Goal: Information Seeking & Learning: Find contact information

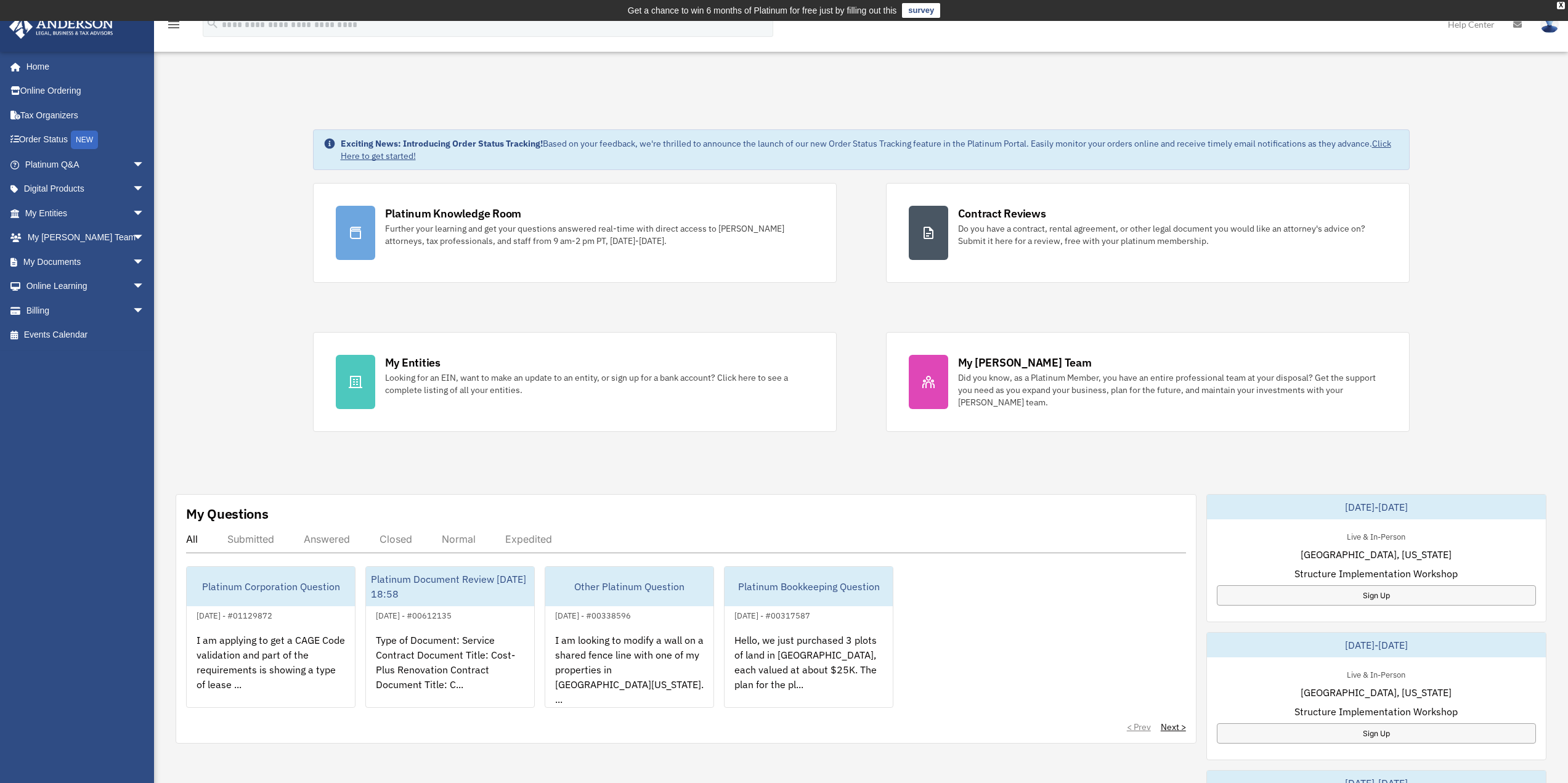
click at [1520, 25] on icon at bounding box center [1517, 24] width 8 height 8
drag, startPoint x: 262, startPoint y: 566, endPoint x: 218, endPoint y: 555, distance: 45.4
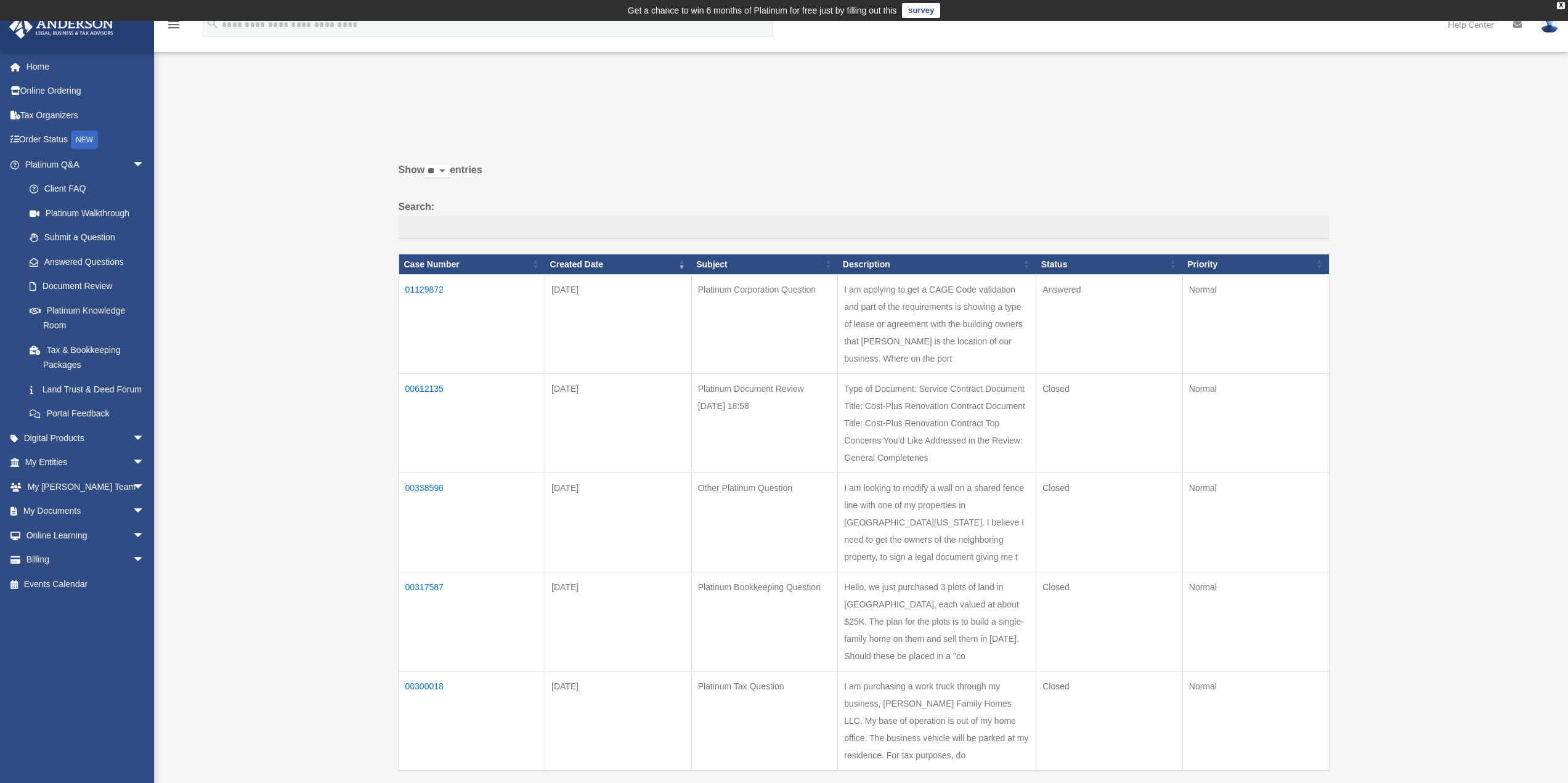
drag, startPoint x: 0, startPoint y: 0, endPoint x: 731, endPoint y: 444, distance: 855.3
click at [731, 444] on td "Platinum Document Review [DATE] 18:58" at bounding box center [765, 423] width 147 height 99
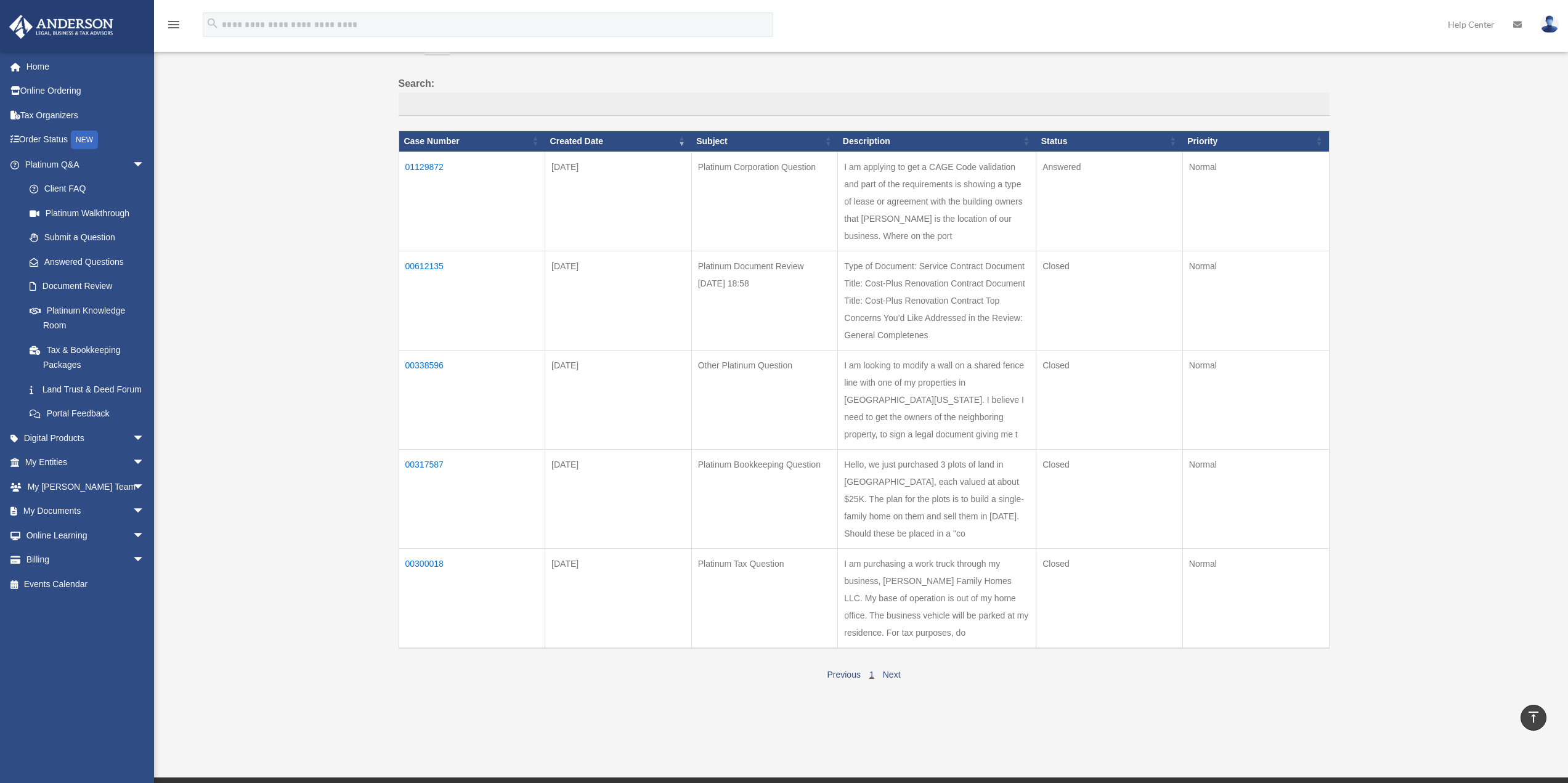
scroll to position [62, 0]
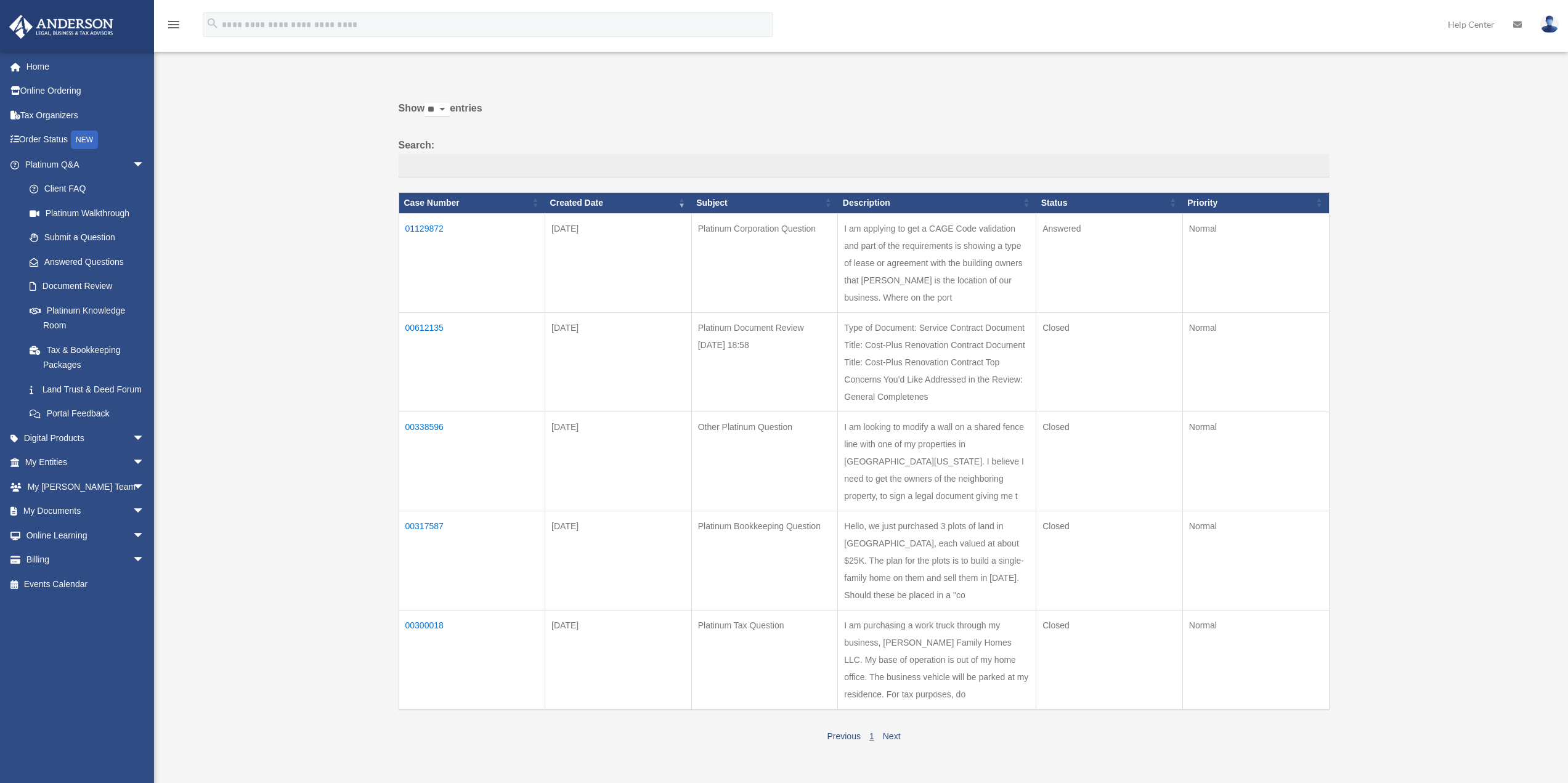
click at [405, 223] on td "01129872" at bounding box center [472, 262] width 147 height 99
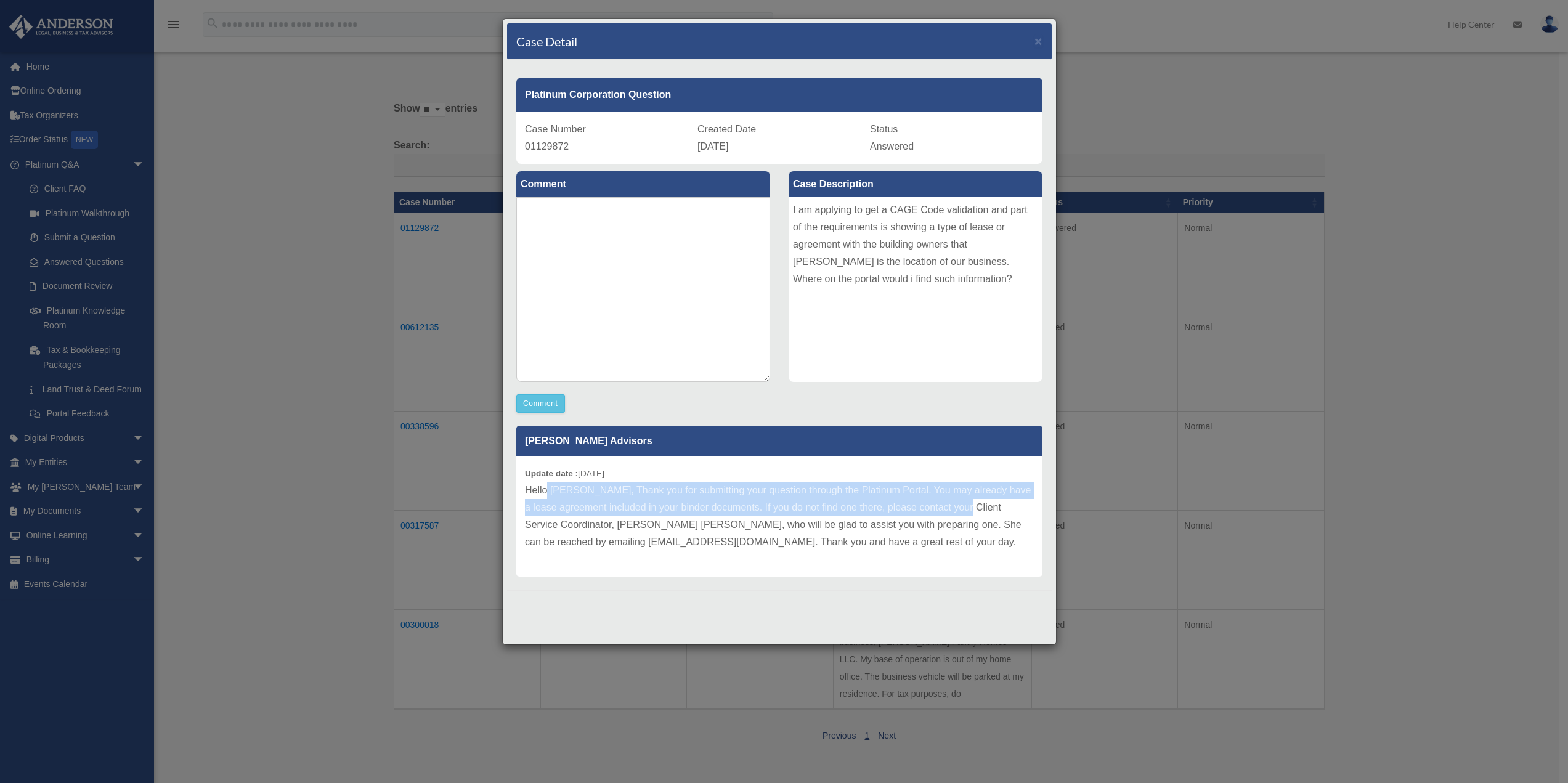
drag, startPoint x: 547, startPoint y: 493, endPoint x: 952, endPoint y: 512, distance: 405.4
click at [952, 512] on p "Hello Anton, Thank you for submitting your question through the Platinum Portal…" at bounding box center [779, 516] width 509 height 69
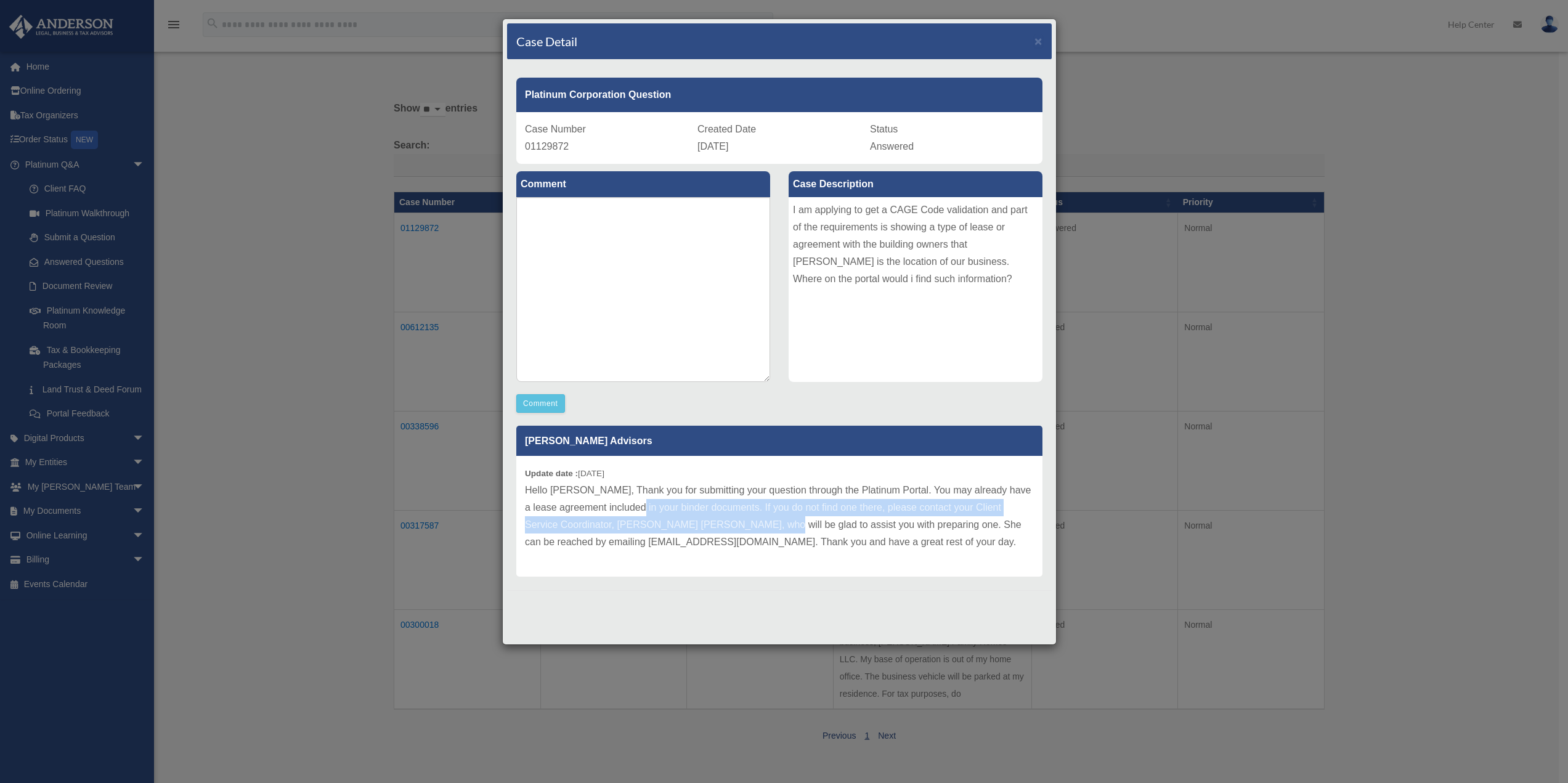
drag, startPoint x: 749, startPoint y: 530, endPoint x: 635, endPoint y: 501, distance: 117.6
click at [636, 501] on p "Hello Anton, Thank you for submitting your question through the Platinum Portal…" at bounding box center [779, 516] width 509 height 69
click at [635, 501] on p "Hello Anton, Thank you for submitting your question through the Platinum Portal…" at bounding box center [779, 516] width 509 height 69
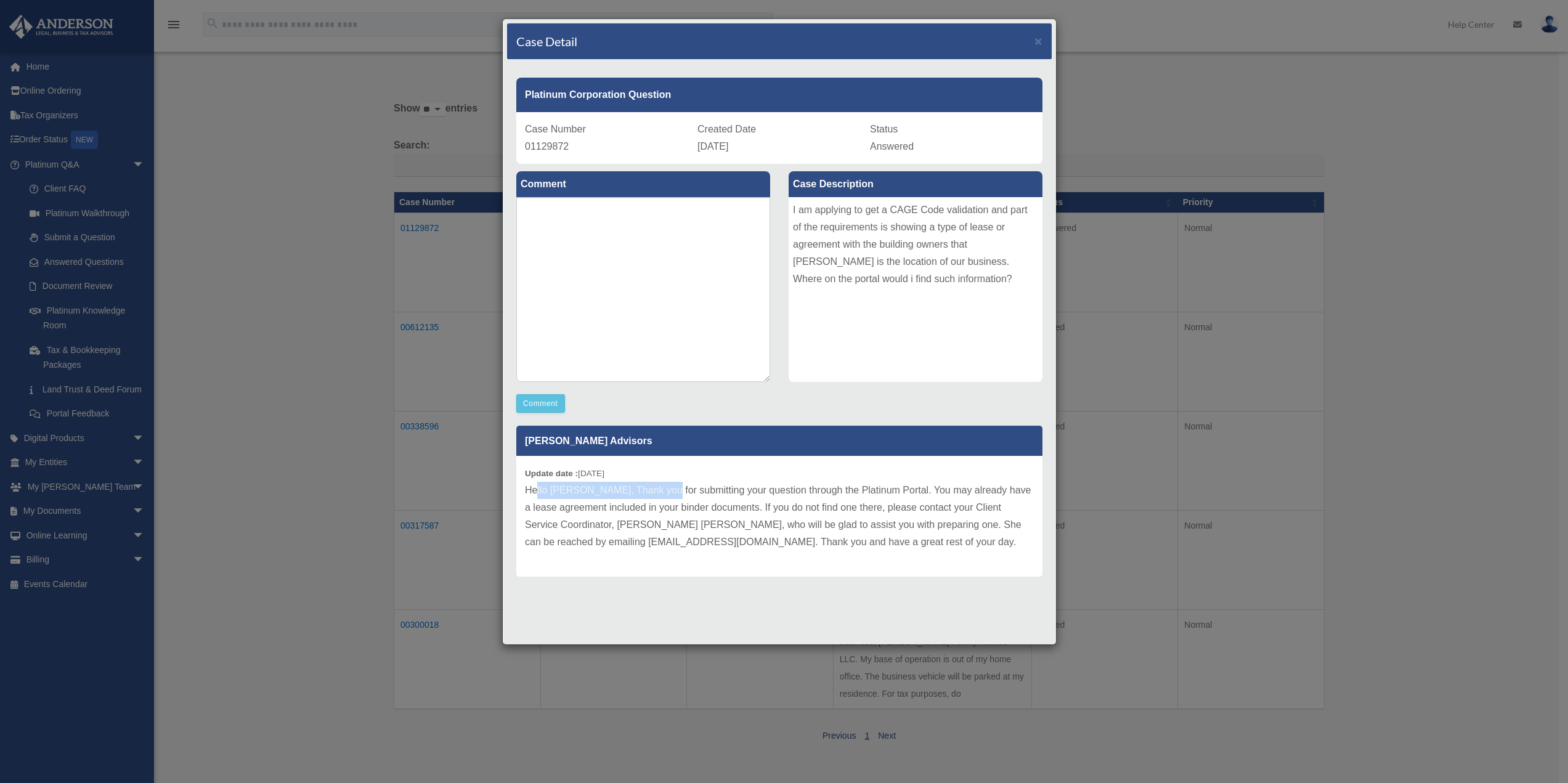
drag, startPoint x: 537, startPoint y: 486, endPoint x: 670, endPoint y: 493, distance: 133.2
click at [658, 491] on p "Hello Anton, Thank you for submitting your question through the Platinum Portal…" at bounding box center [779, 516] width 509 height 69
click at [684, 496] on p "Hello Anton, Thank you for submitting your question through the Platinum Portal…" at bounding box center [779, 516] width 509 height 69
drag, startPoint x: 642, startPoint y: 508, endPoint x: 985, endPoint y: 514, distance: 343.1
click at [985, 514] on p "Hello Anton, Thank you for submitting your question through the Platinum Portal…" at bounding box center [779, 516] width 509 height 69
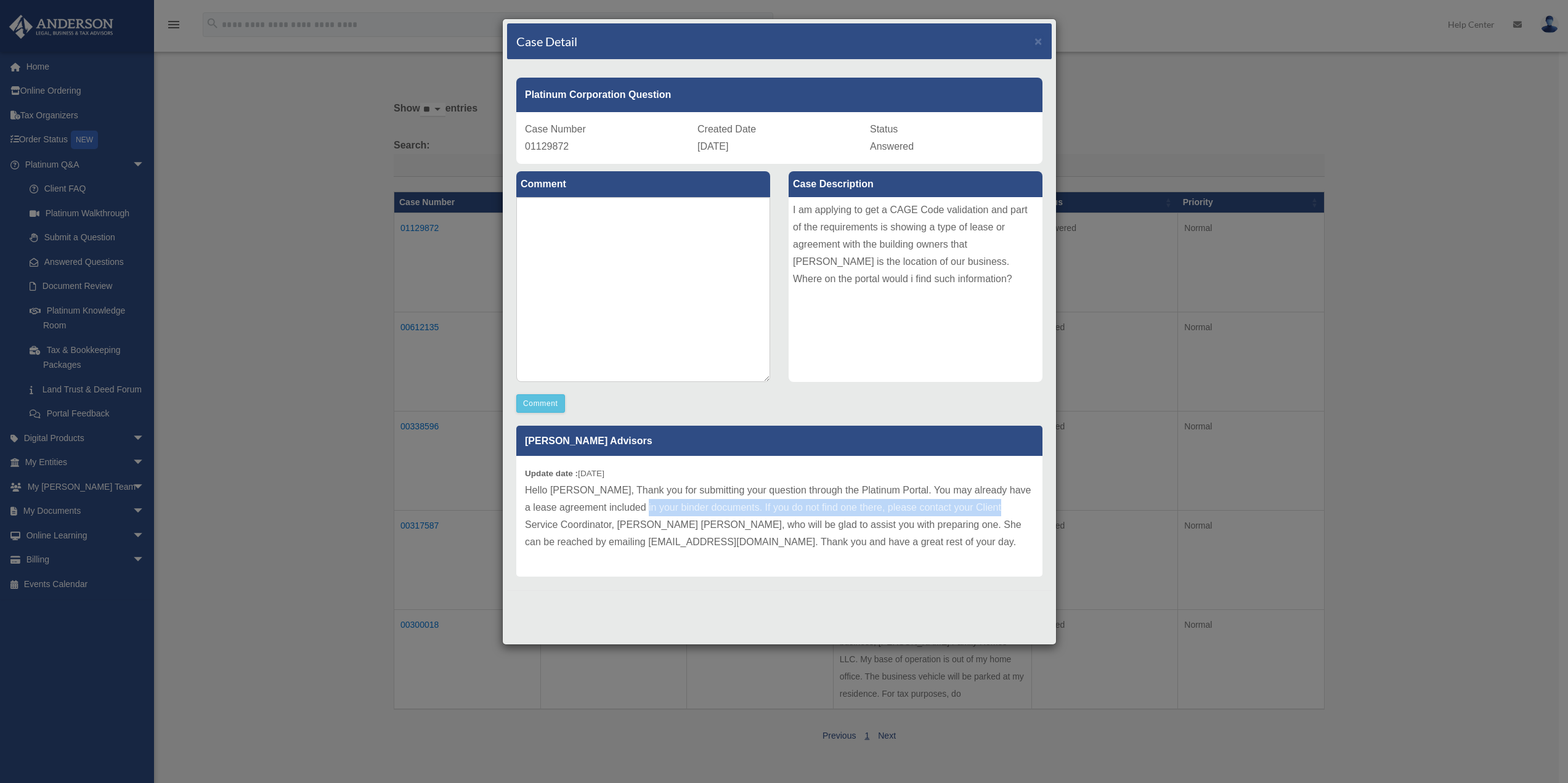
click at [985, 514] on p "Hello Anton, Thank you for submitting your question through the Platinum Portal…" at bounding box center [779, 516] width 509 height 69
click at [324, 490] on div "Case Detail × Platinum Corporation Question Case Number 01129872 Created Date O…" at bounding box center [784, 391] width 1568 height 783
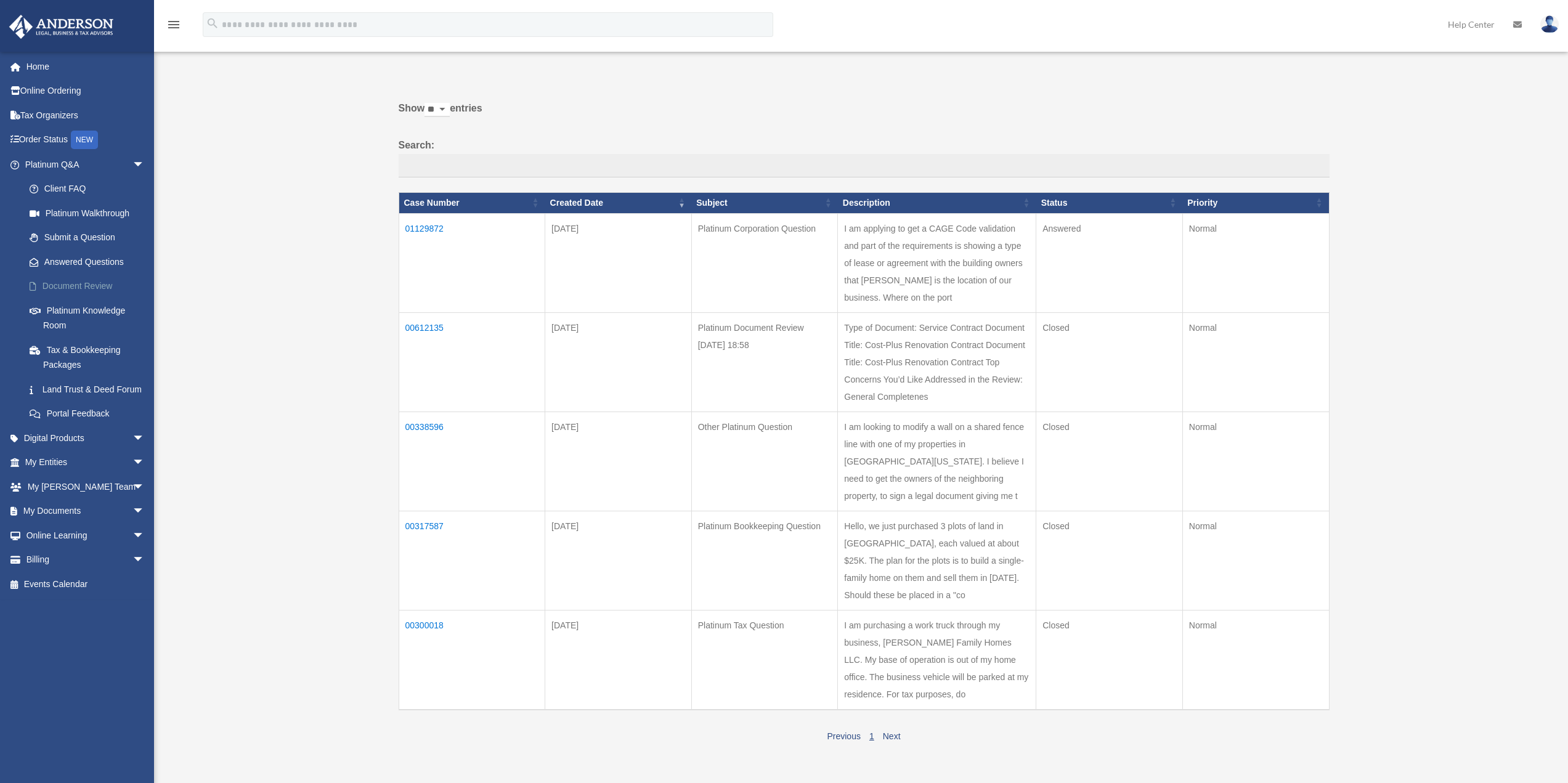
click at [72, 289] on link "Document Review" at bounding box center [90, 286] width 146 height 24
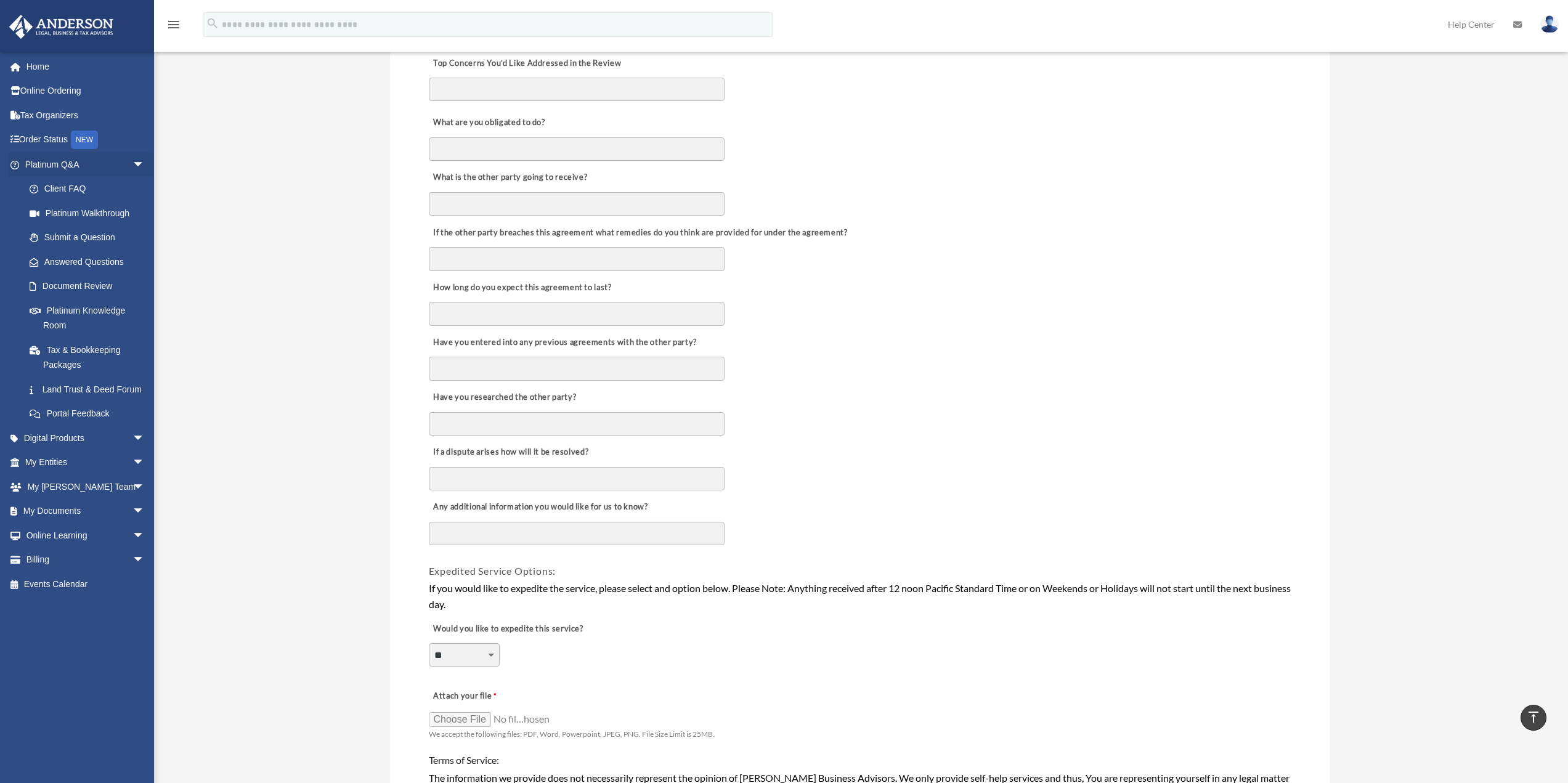
scroll to position [430, 0]
click at [93, 523] on link "My Documents arrow_drop_down" at bounding box center [85, 511] width 155 height 24
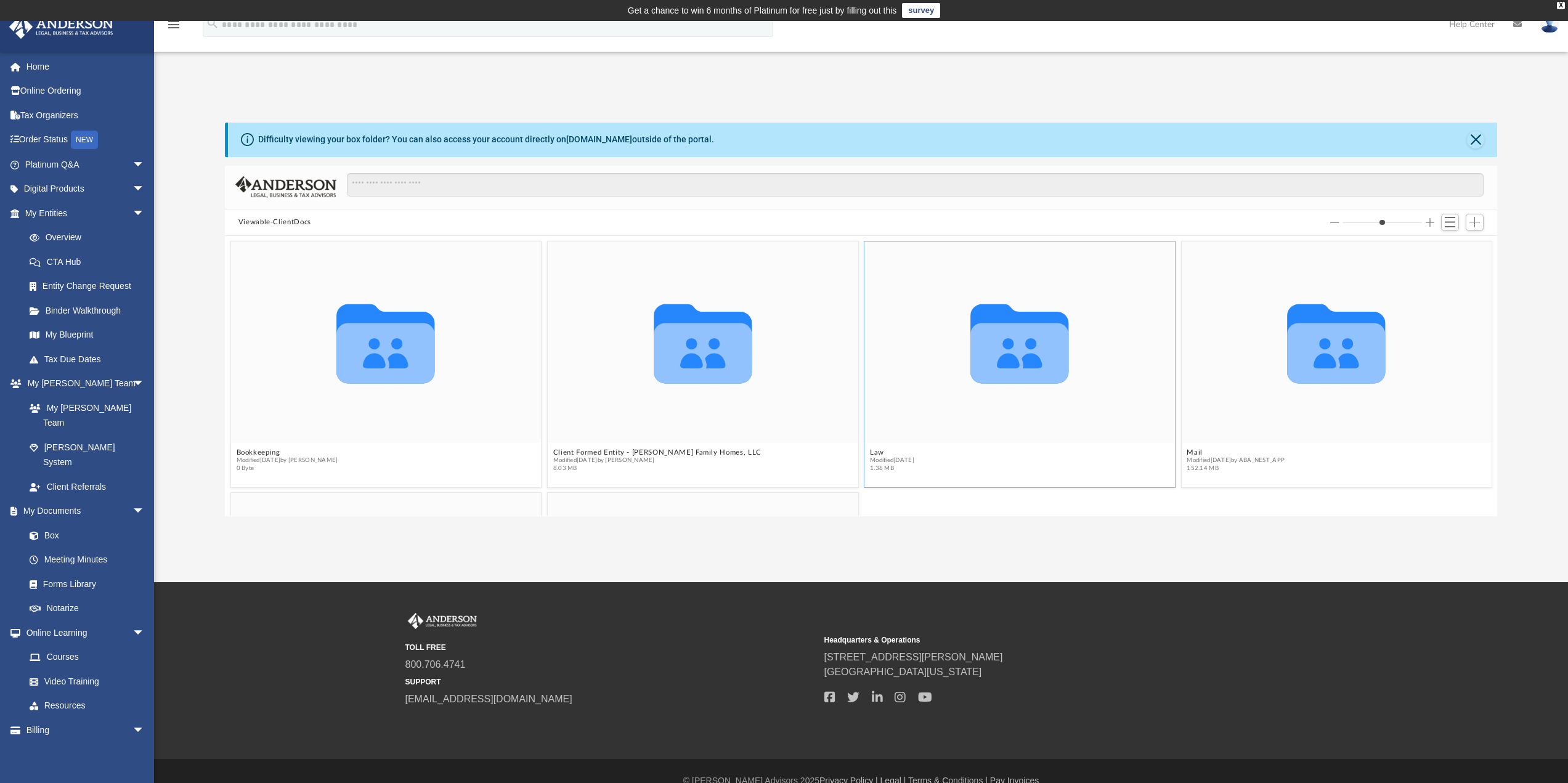
click at [1033, 363] on icon "grid" at bounding box center [1020, 344] width 99 height 80
click at [1015, 369] on icon "grid" at bounding box center [1020, 353] width 99 height 60
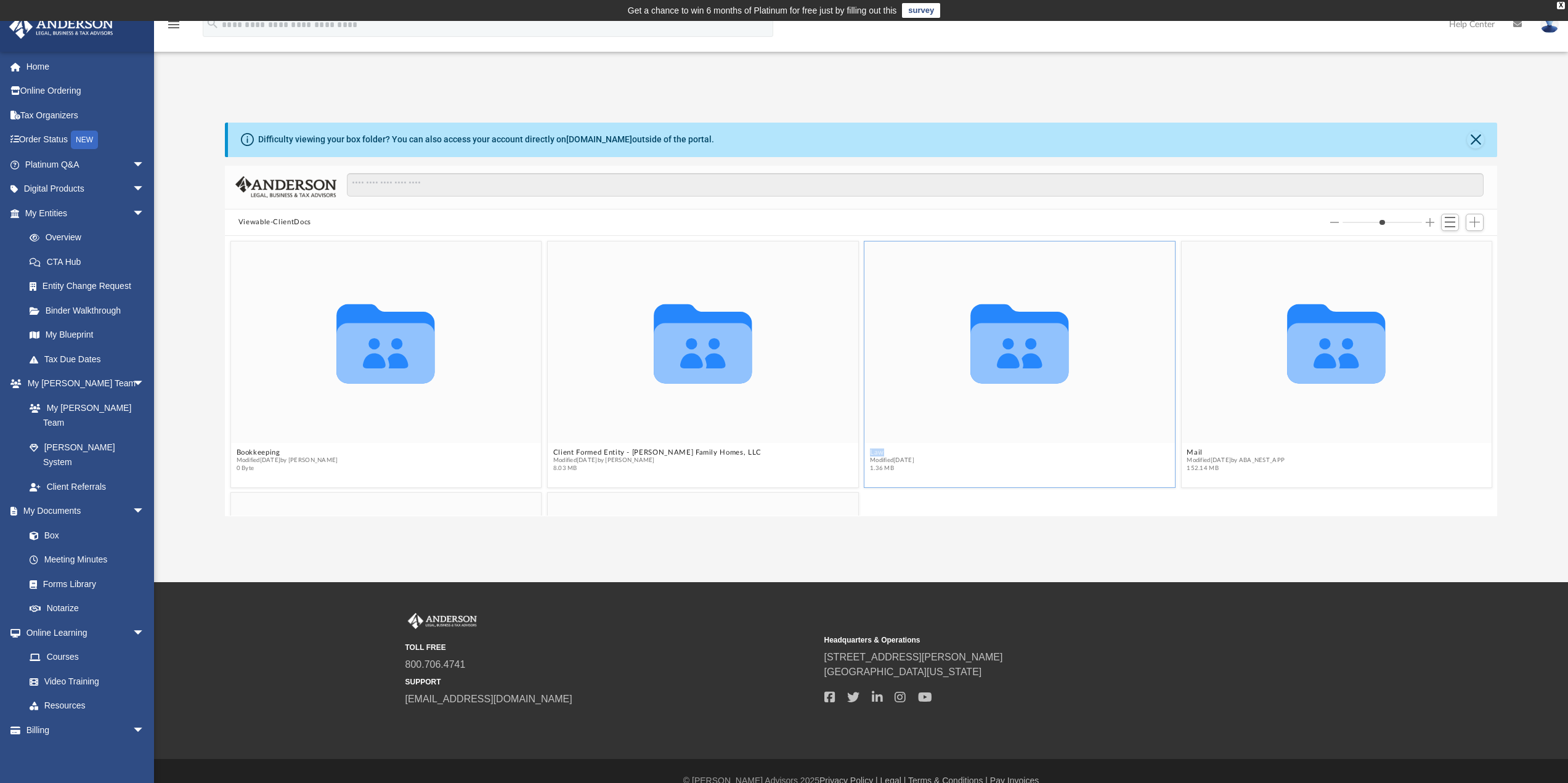
click at [1015, 369] on icon "grid" at bounding box center [1020, 353] width 99 height 60
click at [943, 405] on div "Collaborated Folder" at bounding box center [1020, 342] width 311 height 201
click at [891, 459] on span "Modified Wed Aug 2 2023" at bounding box center [892, 460] width 44 height 8
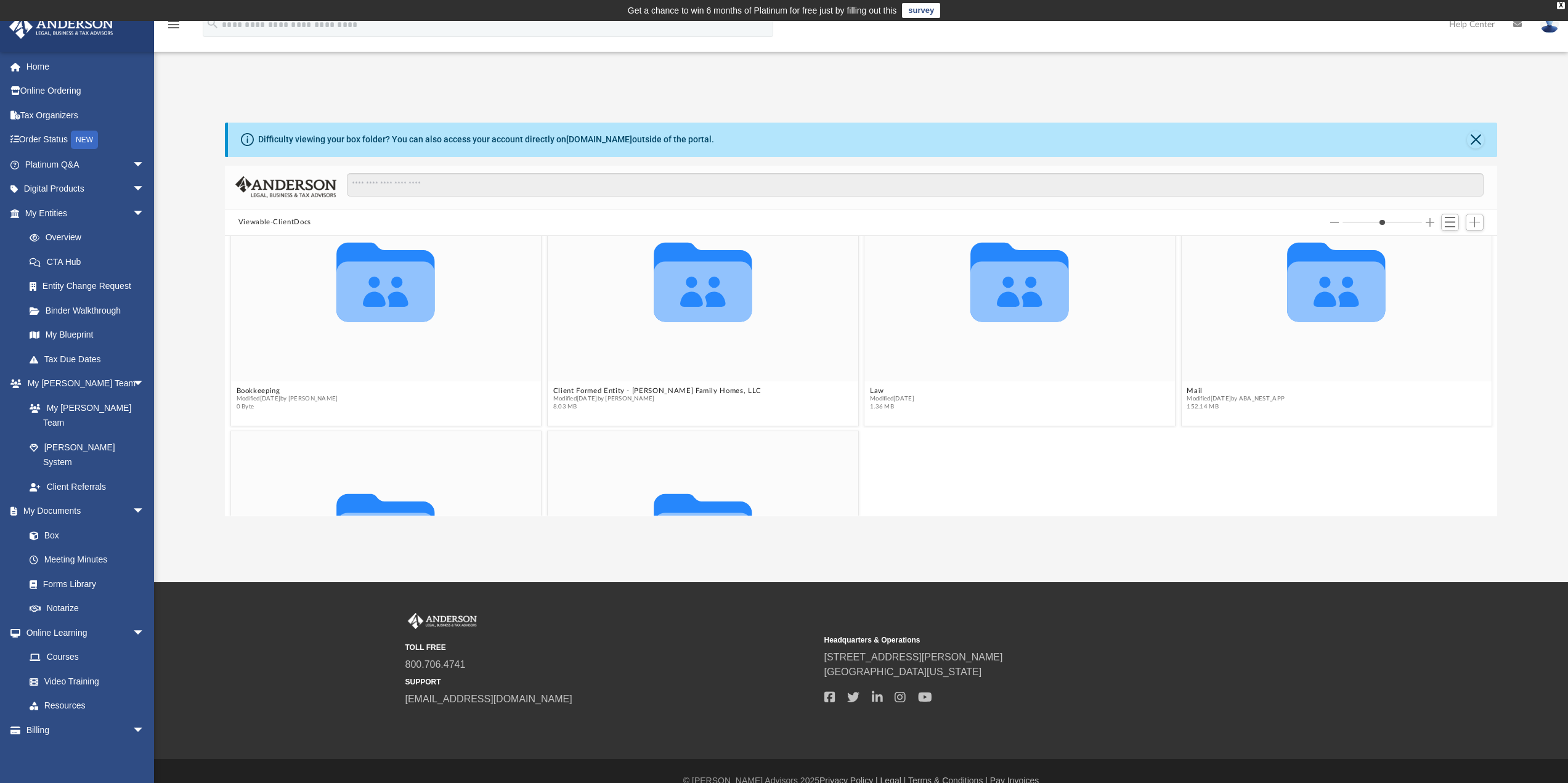
click at [1009, 300] on icon "grid" at bounding box center [1020, 282] width 99 height 80
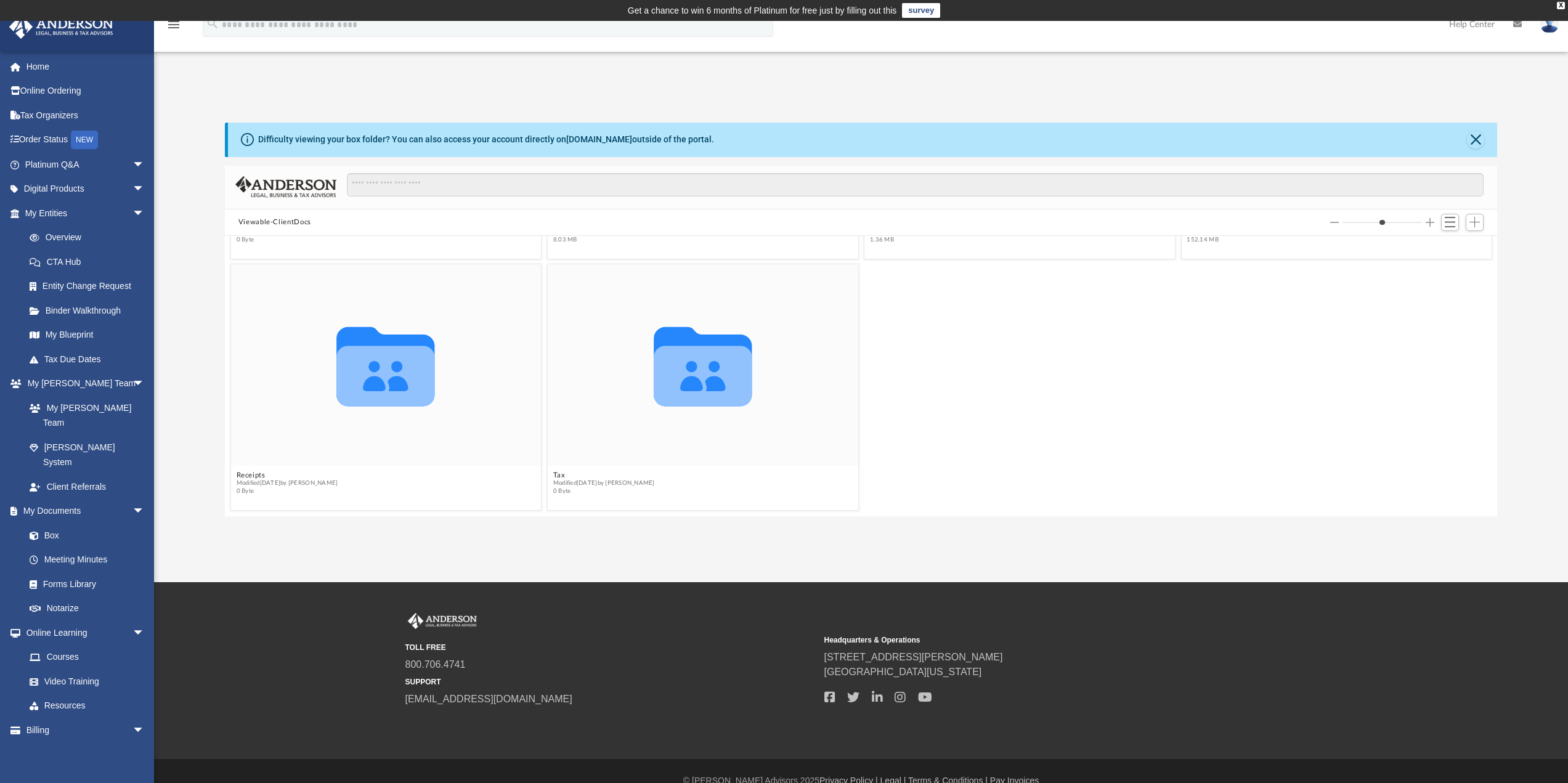
scroll to position [20, 0]
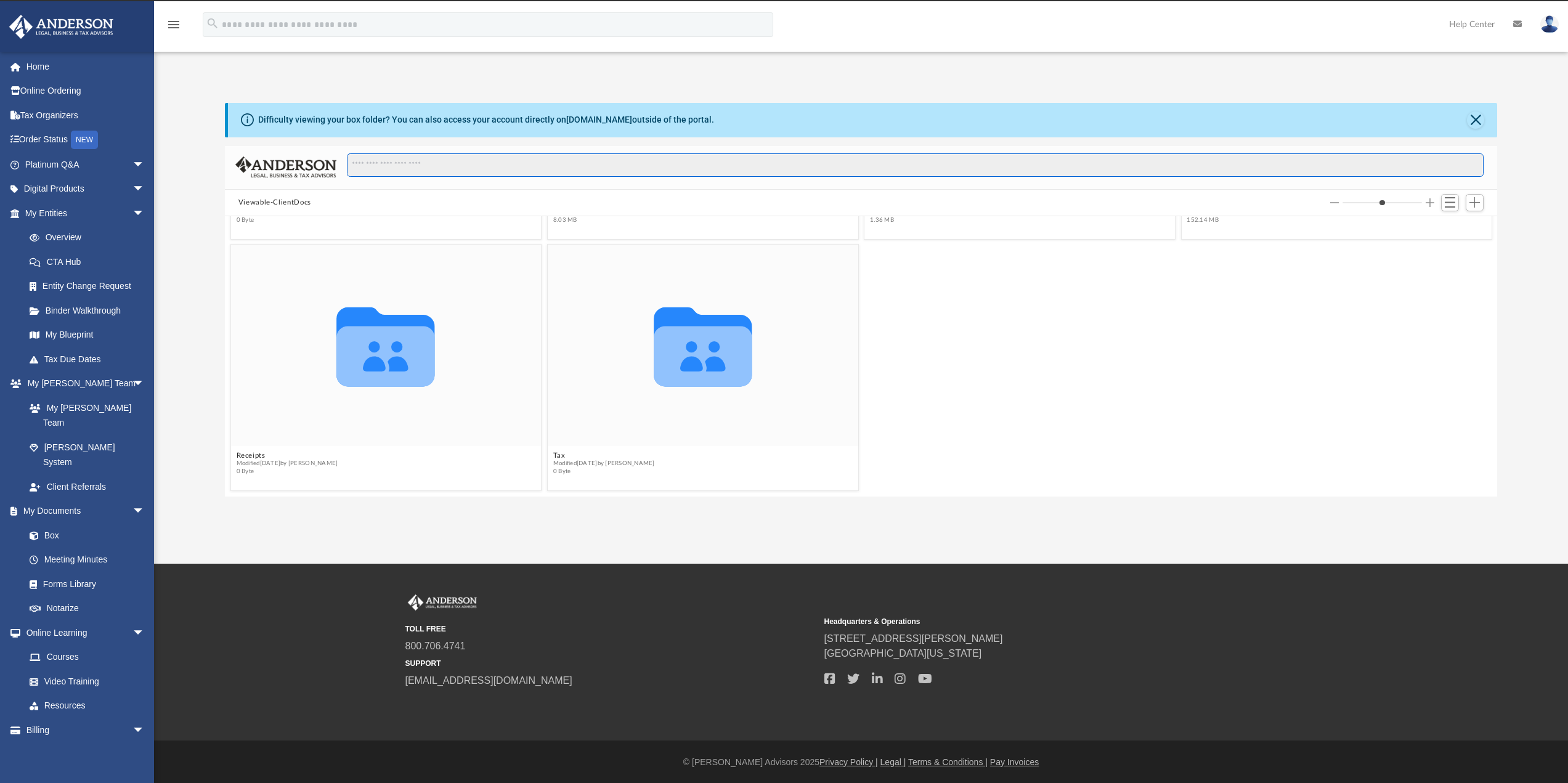
click at [505, 163] on input "Search files and folders" at bounding box center [916, 165] width 1137 height 23
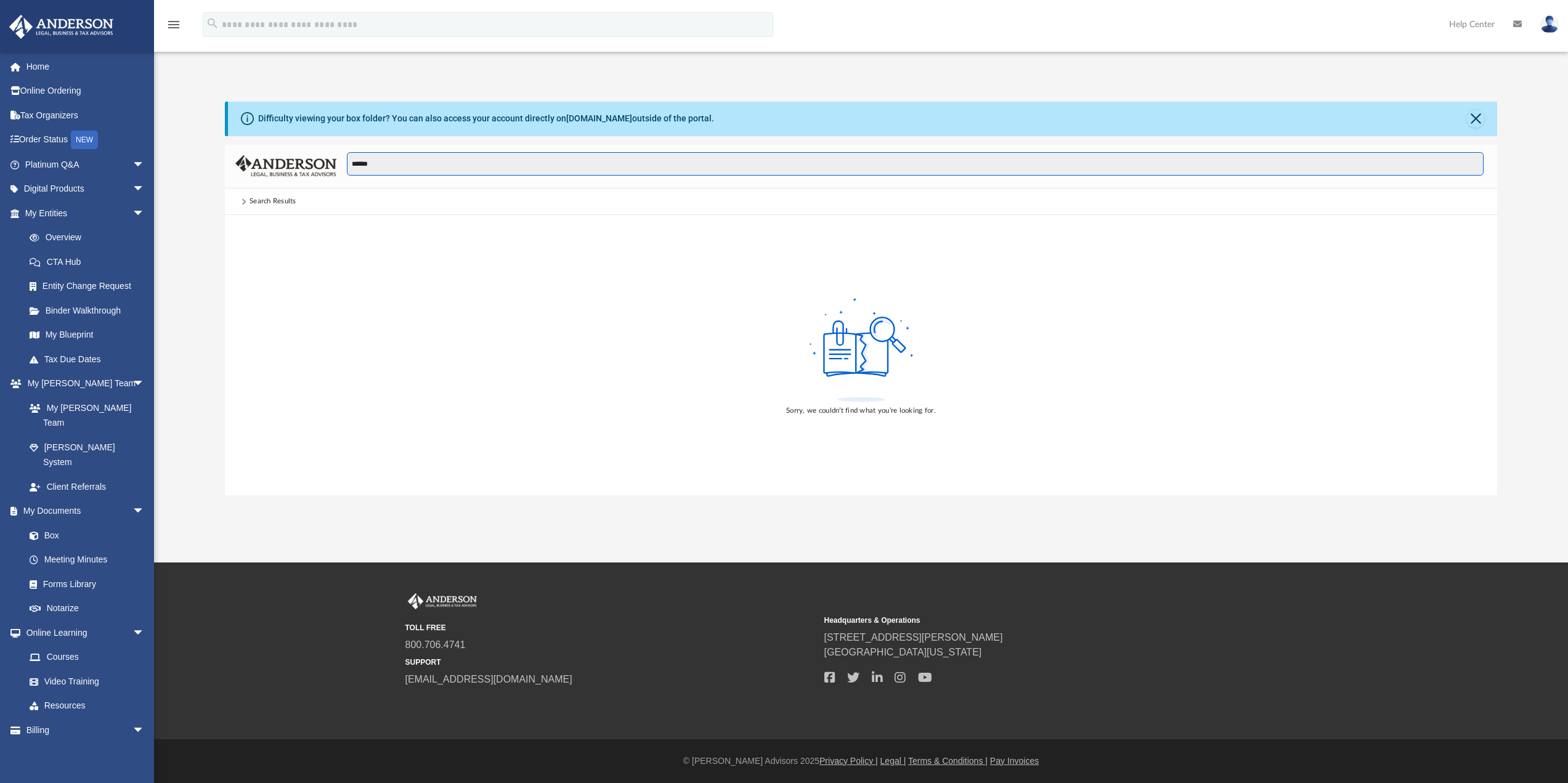
scroll to position [0, 0]
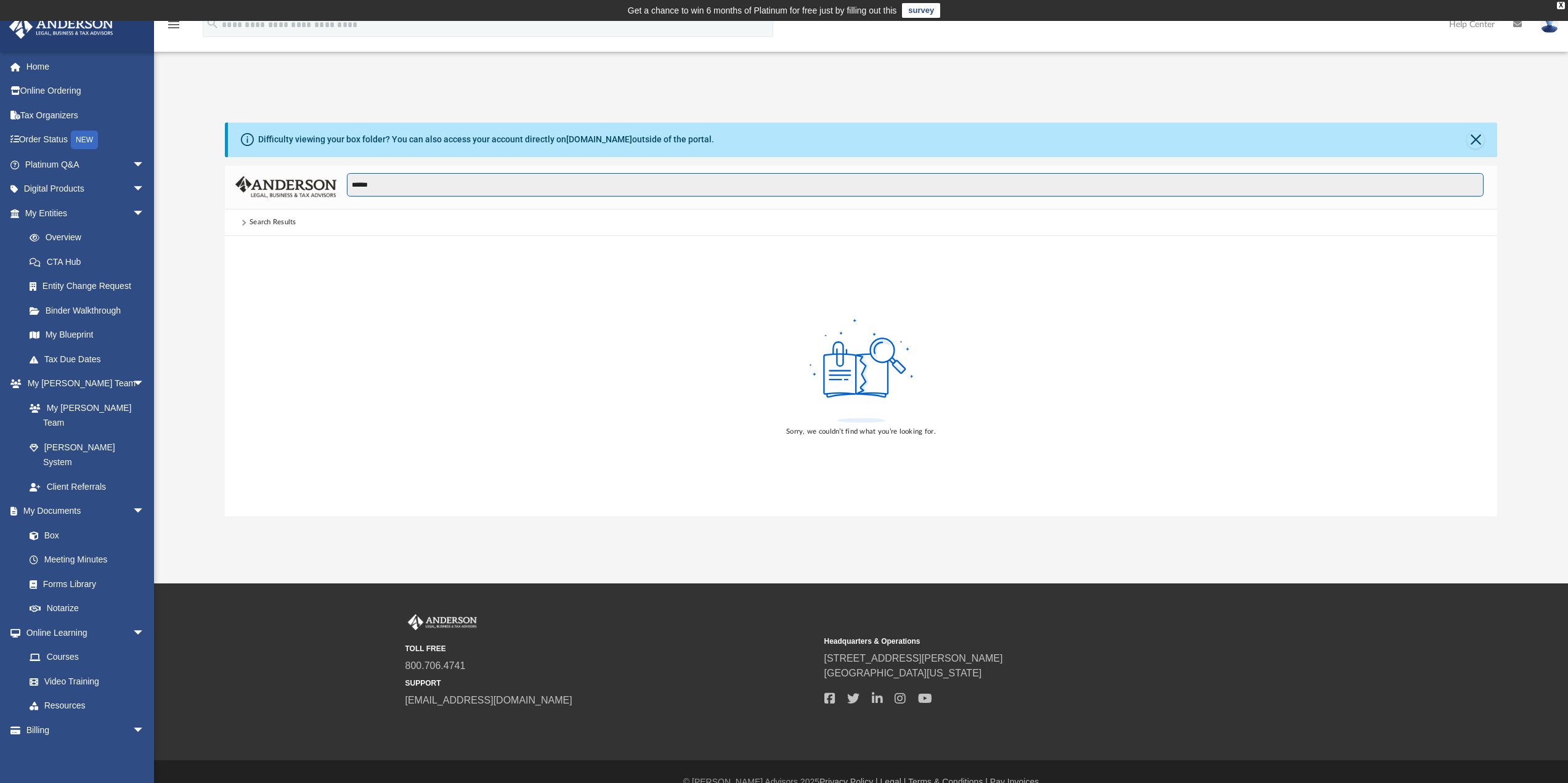
drag, startPoint x: 388, startPoint y: 183, endPoint x: 156, endPoint y: 156, distance: 233.6
click at [158, 159] on div "Difficulty viewing your box folder? You can also access your account directly o…" at bounding box center [861, 319] width 1414 height 394
type input "*****"
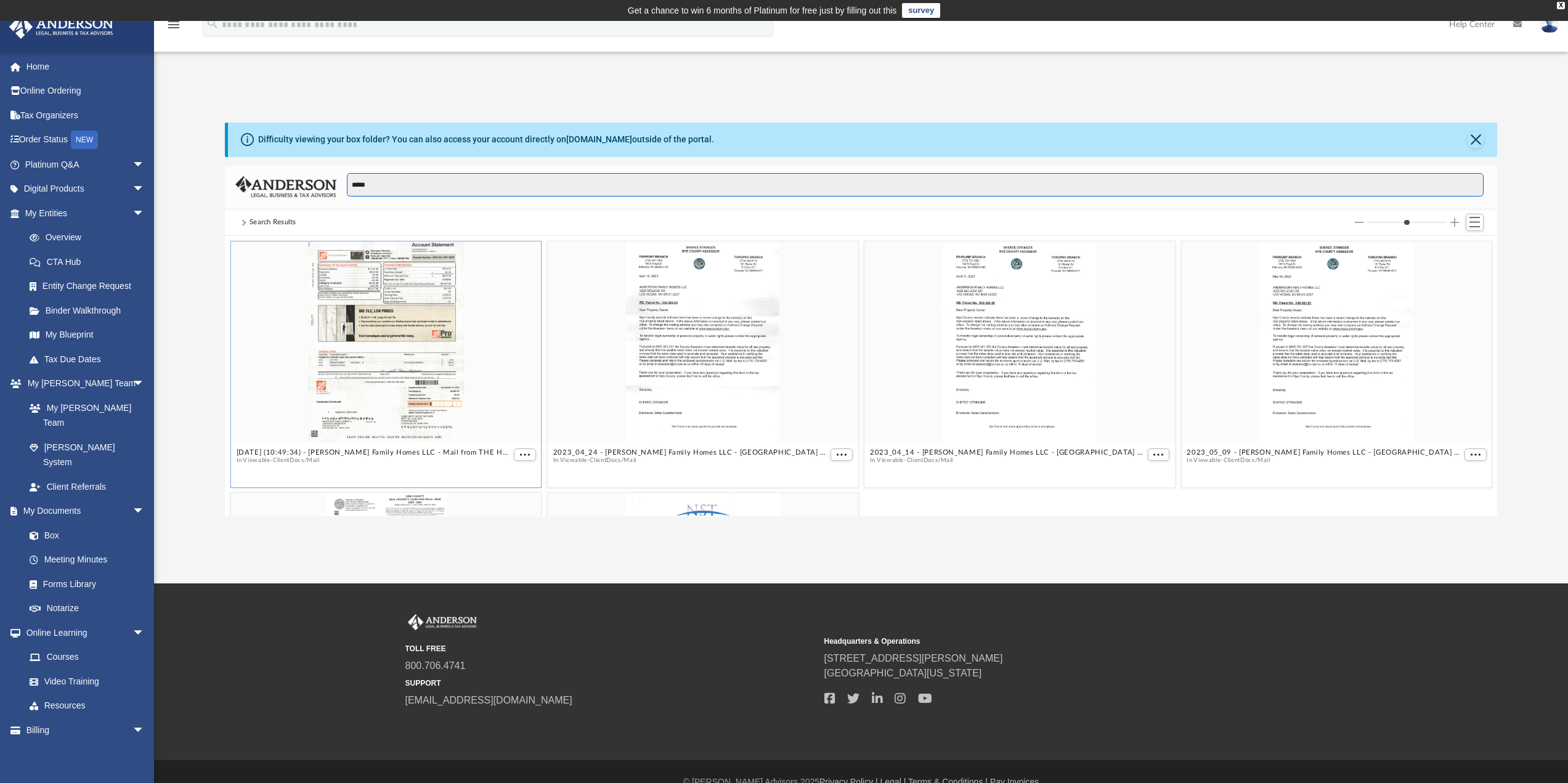
scroll to position [271, 1263]
click at [964, 327] on div "grid" at bounding box center [1020, 342] width 311 height 201
click at [1162, 453] on button "More options" at bounding box center [1158, 455] width 22 height 13
click at [1144, 477] on li "Preview" at bounding box center [1138, 477] width 36 height 13
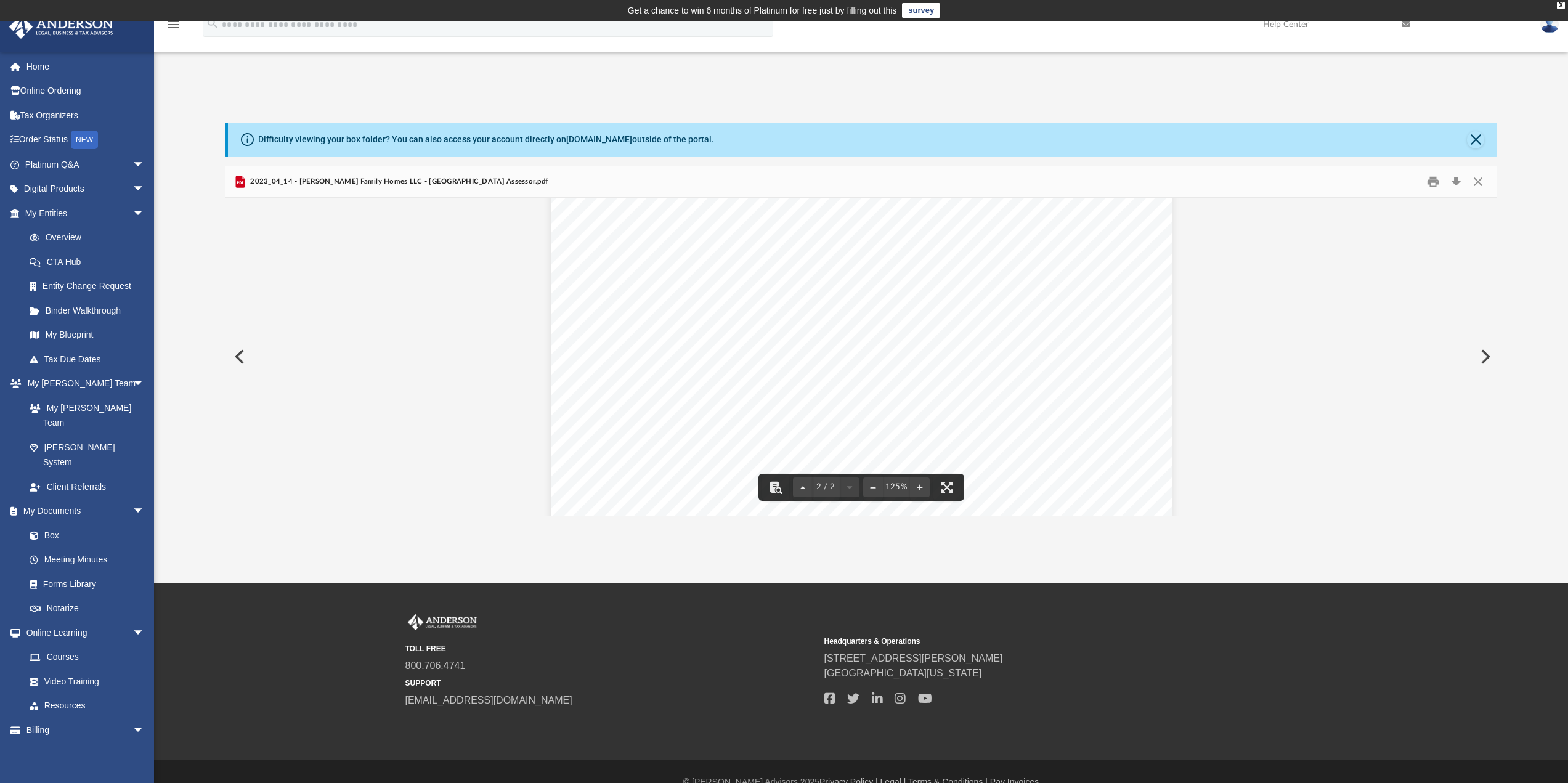
scroll to position [1339, 0]
drag, startPoint x: 224, startPoint y: 349, endPoint x: 238, endPoint y: 352, distance: 14.3
click at [225, 349] on div "Difficulty viewing your box folder? You can also access your account directly o…" at bounding box center [861, 319] width 1414 height 394
click at [238, 352] on button "Preview" at bounding box center [239, 357] width 27 height 35
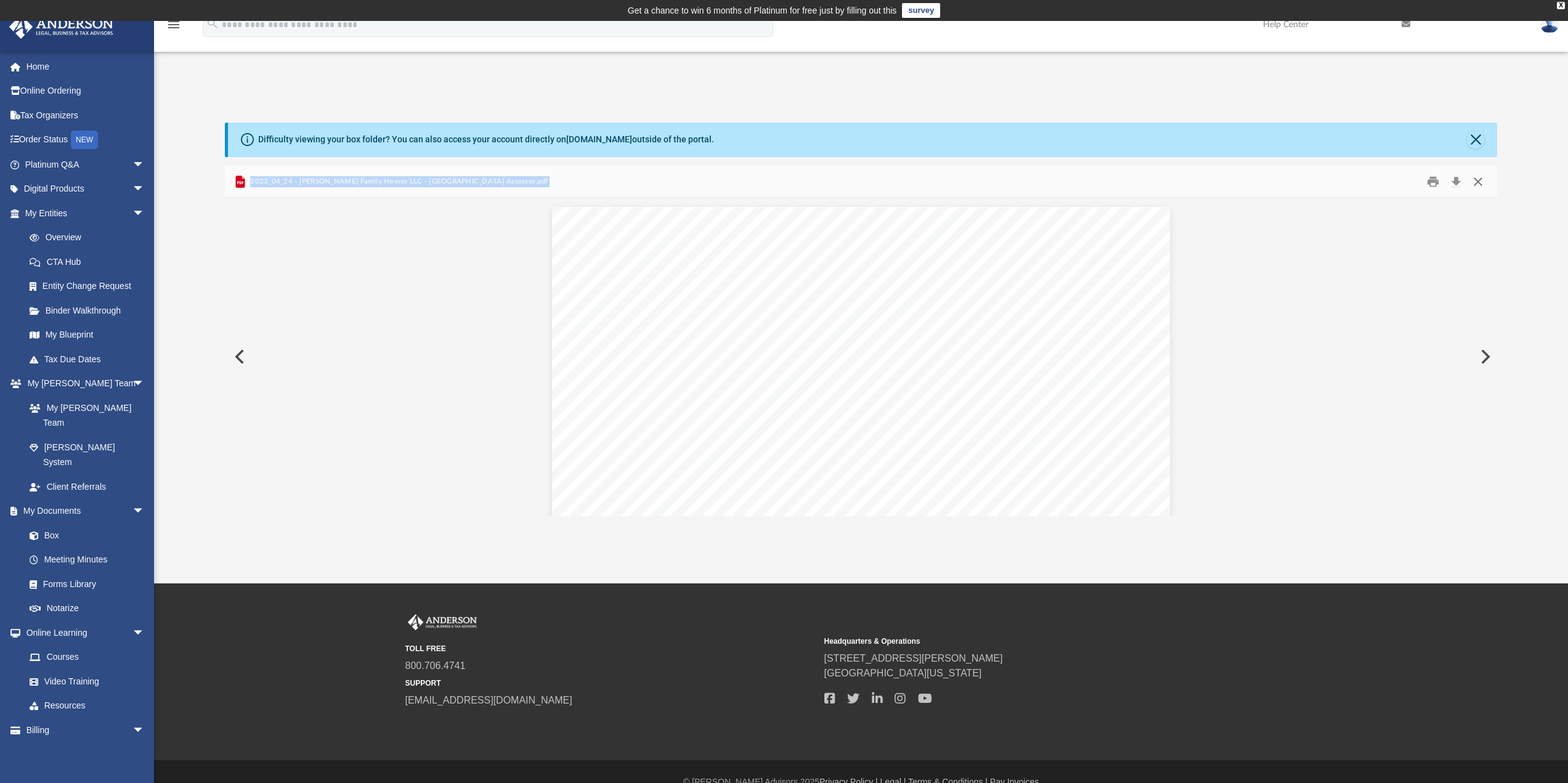
click at [1480, 179] on button "Close" at bounding box center [1478, 181] width 22 height 19
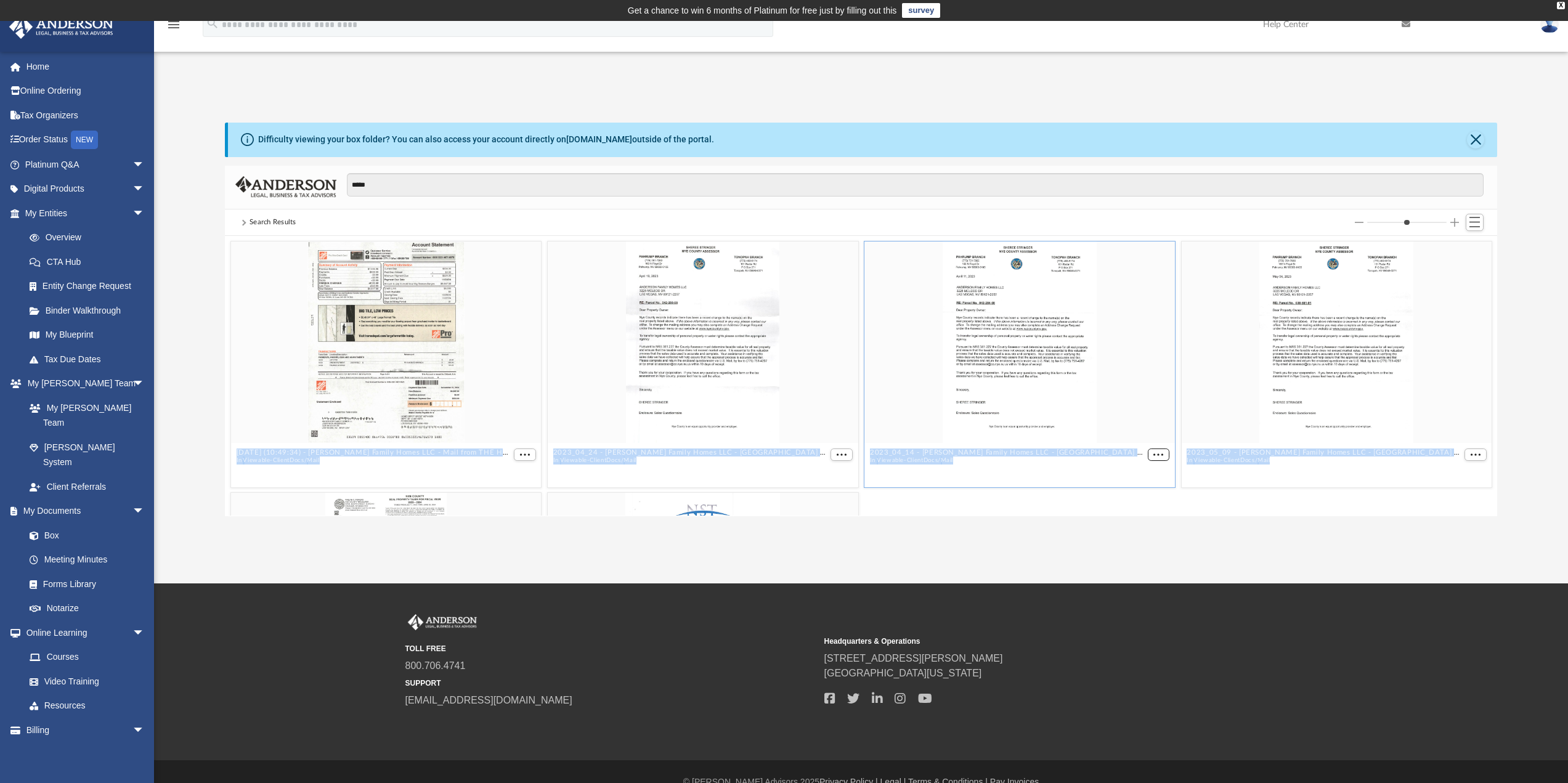
scroll to position [228, 0]
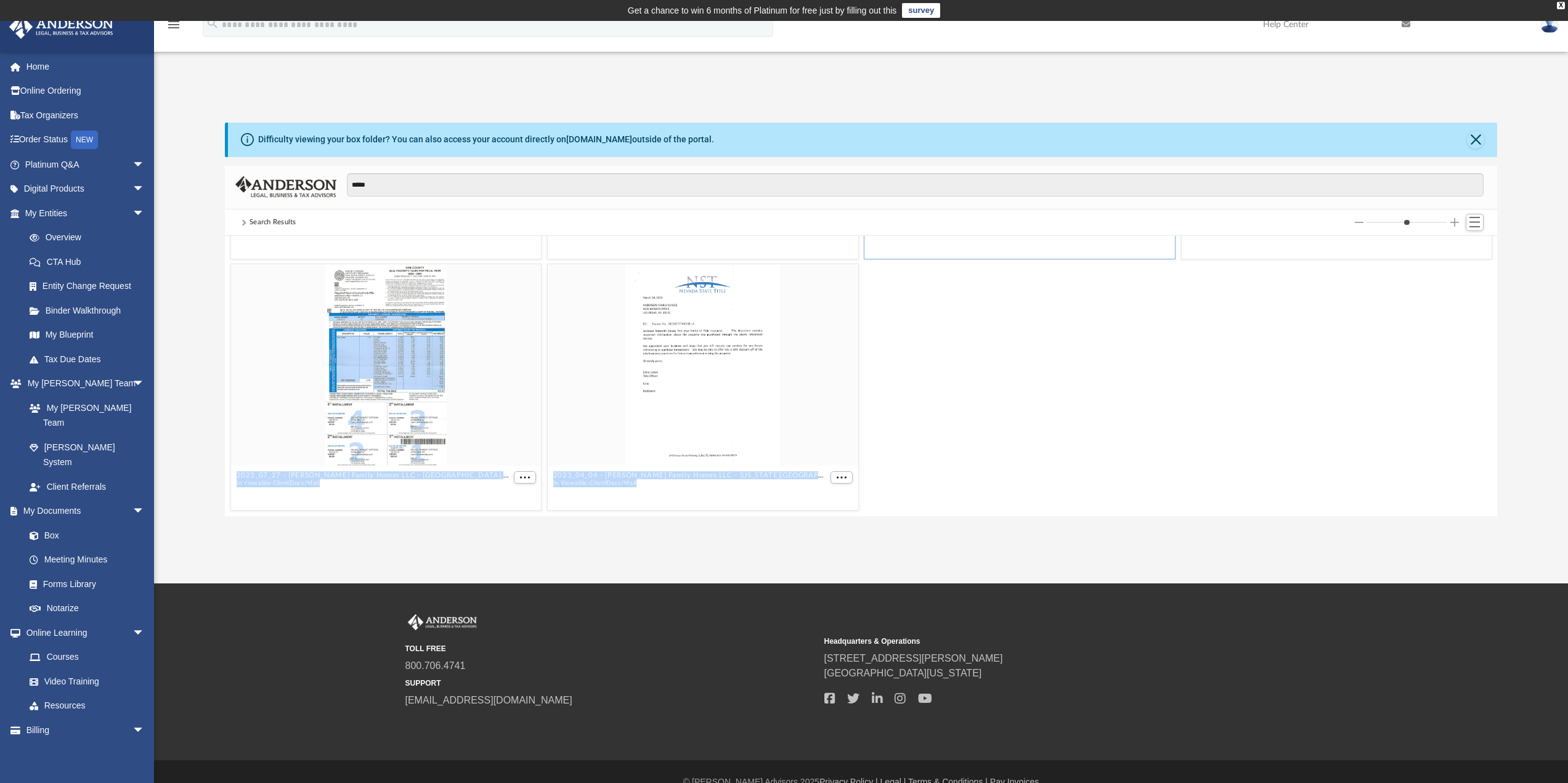
click at [977, 364] on div "2023_07_27 - Anderson Family Homes LLC - Nye County Treasurer.pdf In Viewable-C…" at bounding box center [861, 387] width 1268 height 253
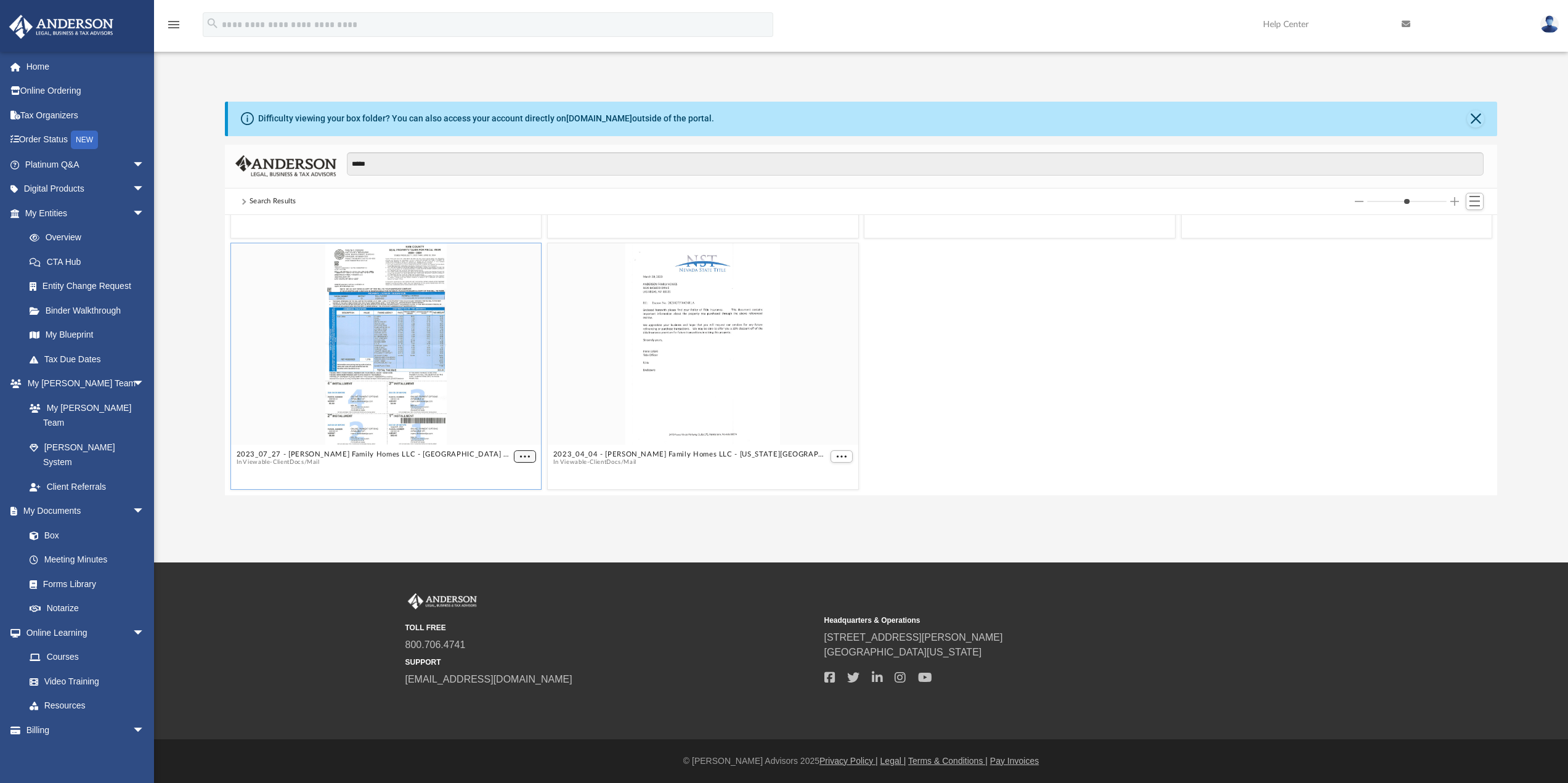
scroll to position [223, 0]
click at [515, 457] on button "More options" at bounding box center [525, 462] width 22 height 13
click at [518, 422] on li "Preview" at bounding box center [509, 419] width 36 height 13
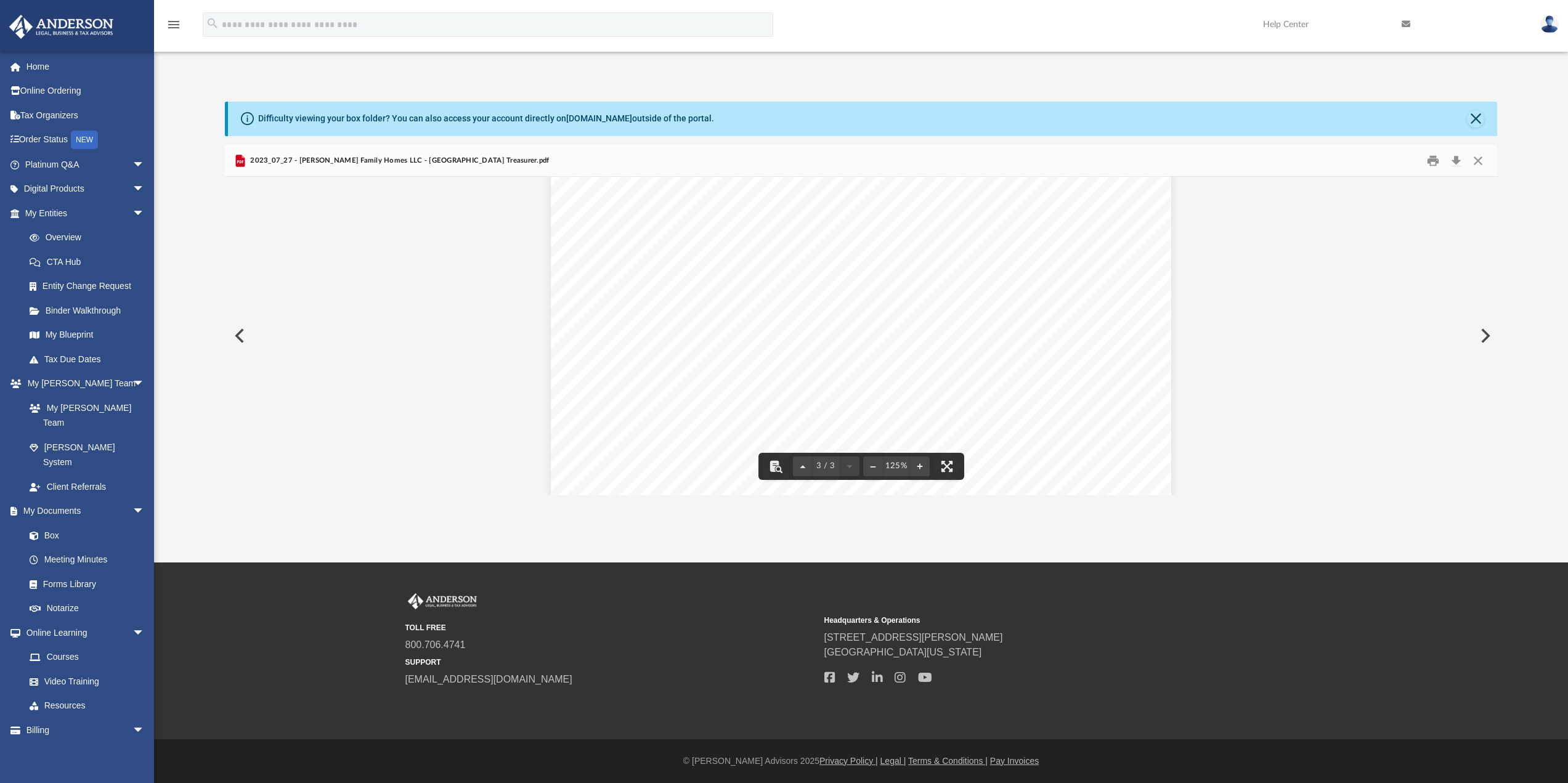
scroll to position [2834, 0]
click at [90, 571] on link "Forms Library" at bounding box center [90, 584] width 146 height 24
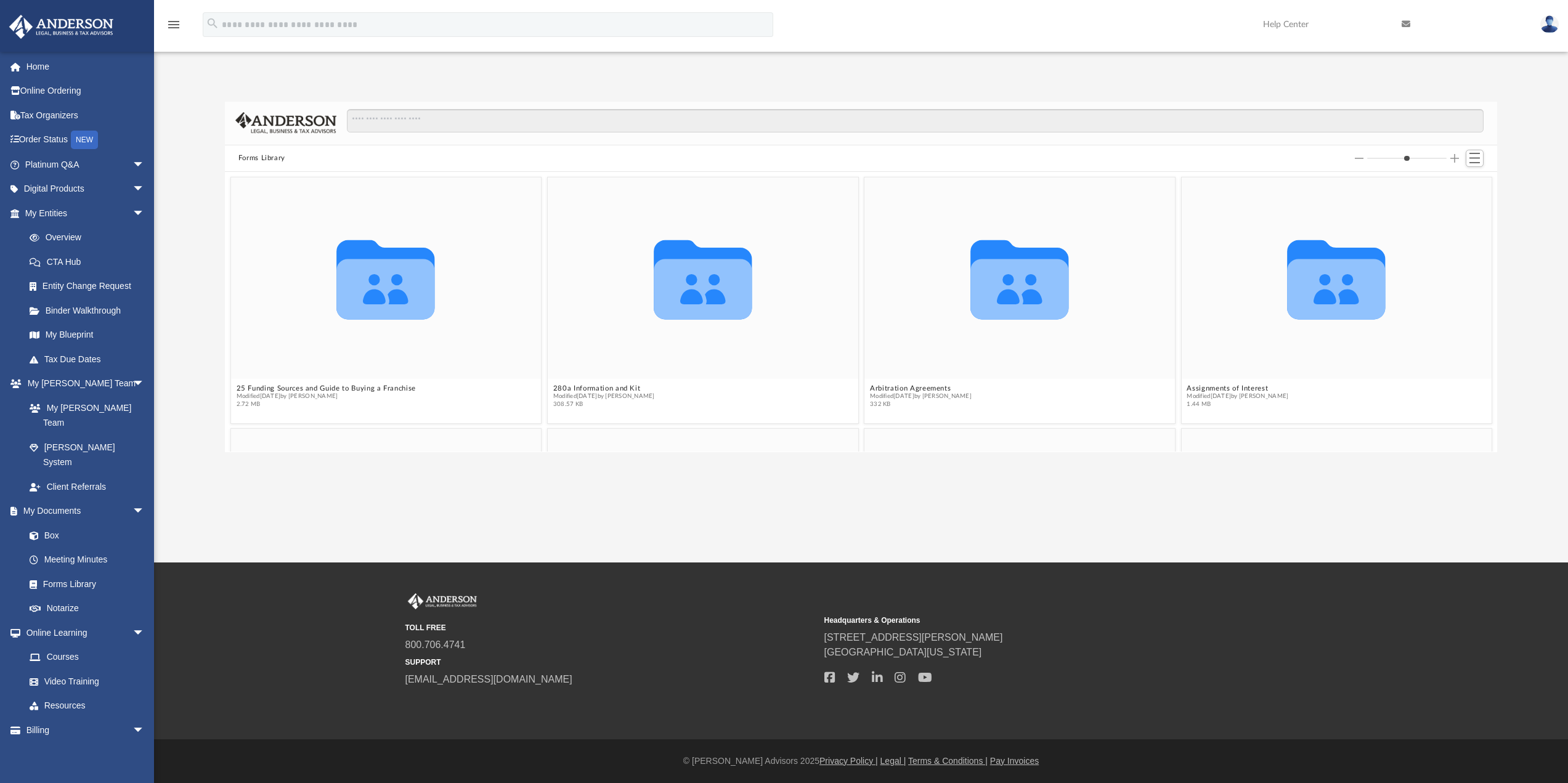
drag, startPoint x: 399, startPoint y: 141, endPoint x: 400, endPoint y: 126, distance: 15.0
click at [399, 139] on div at bounding box center [910, 127] width 1147 height 36
click at [400, 126] on input "Search files and folders" at bounding box center [916, 121] width 1137 height 23
type input "*****"
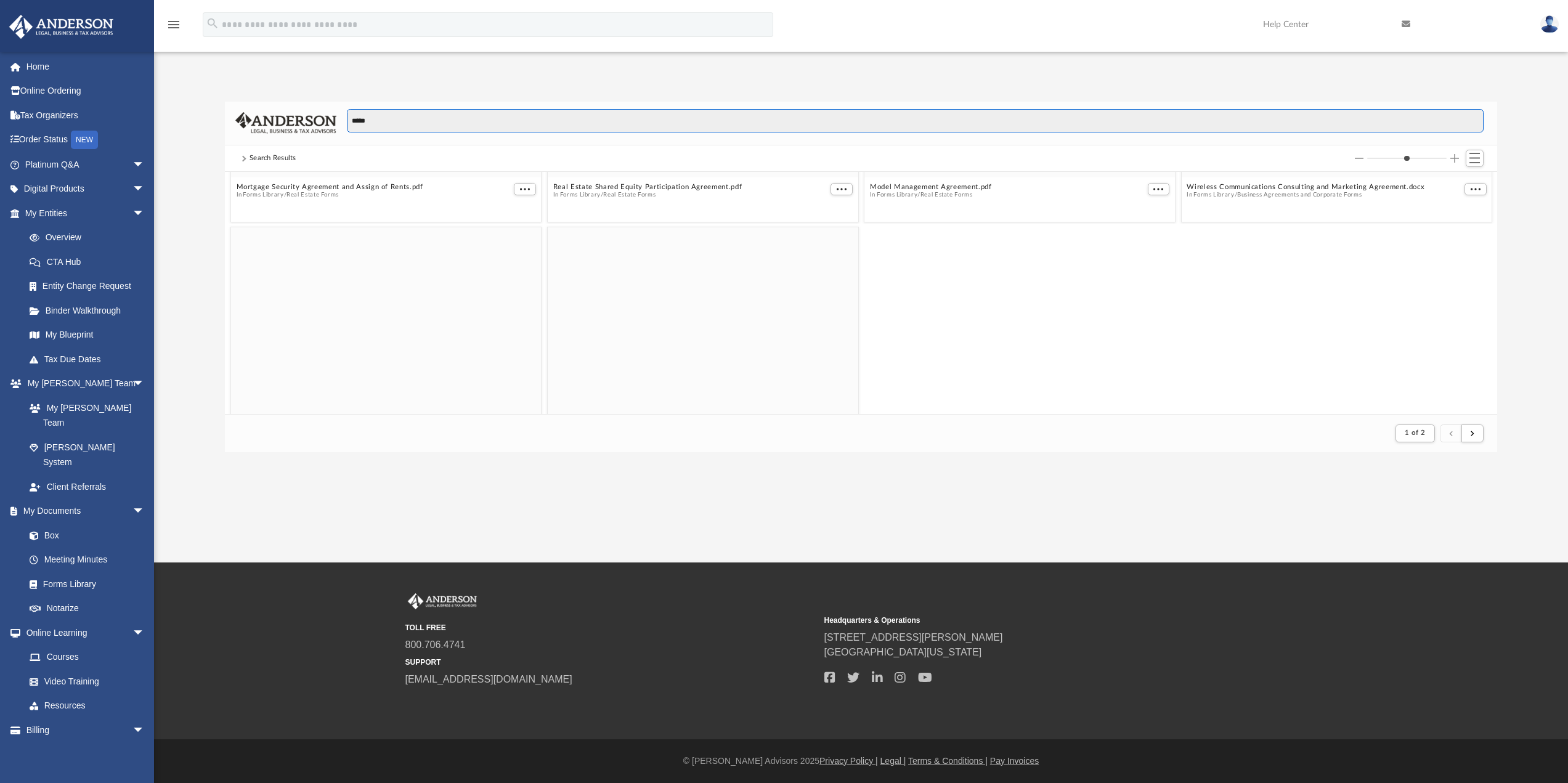
scroll to position [3030, 0]
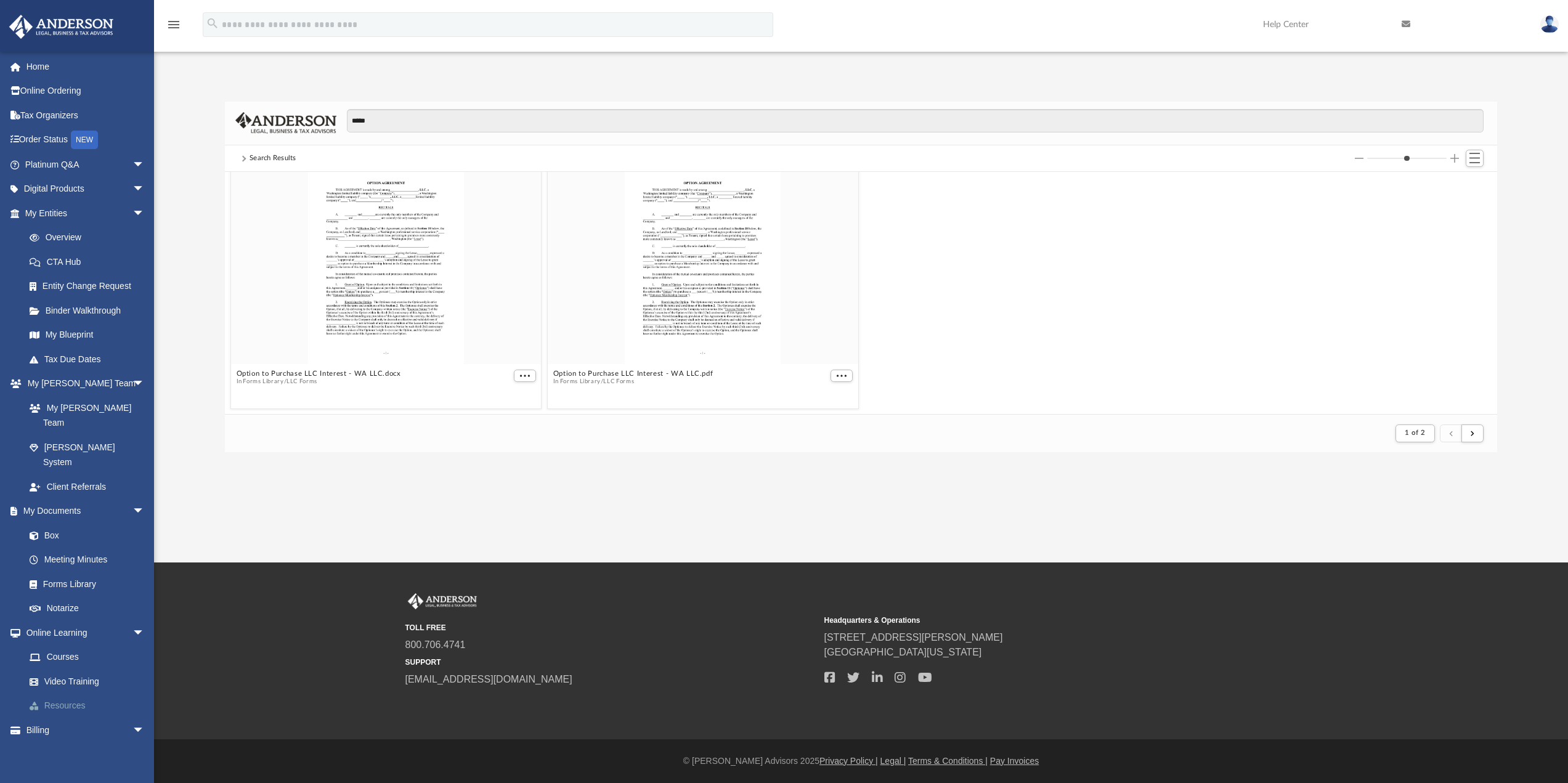
click at [91, 693] on link "Resources" at bounding box center [90, 705] width 146 height 24
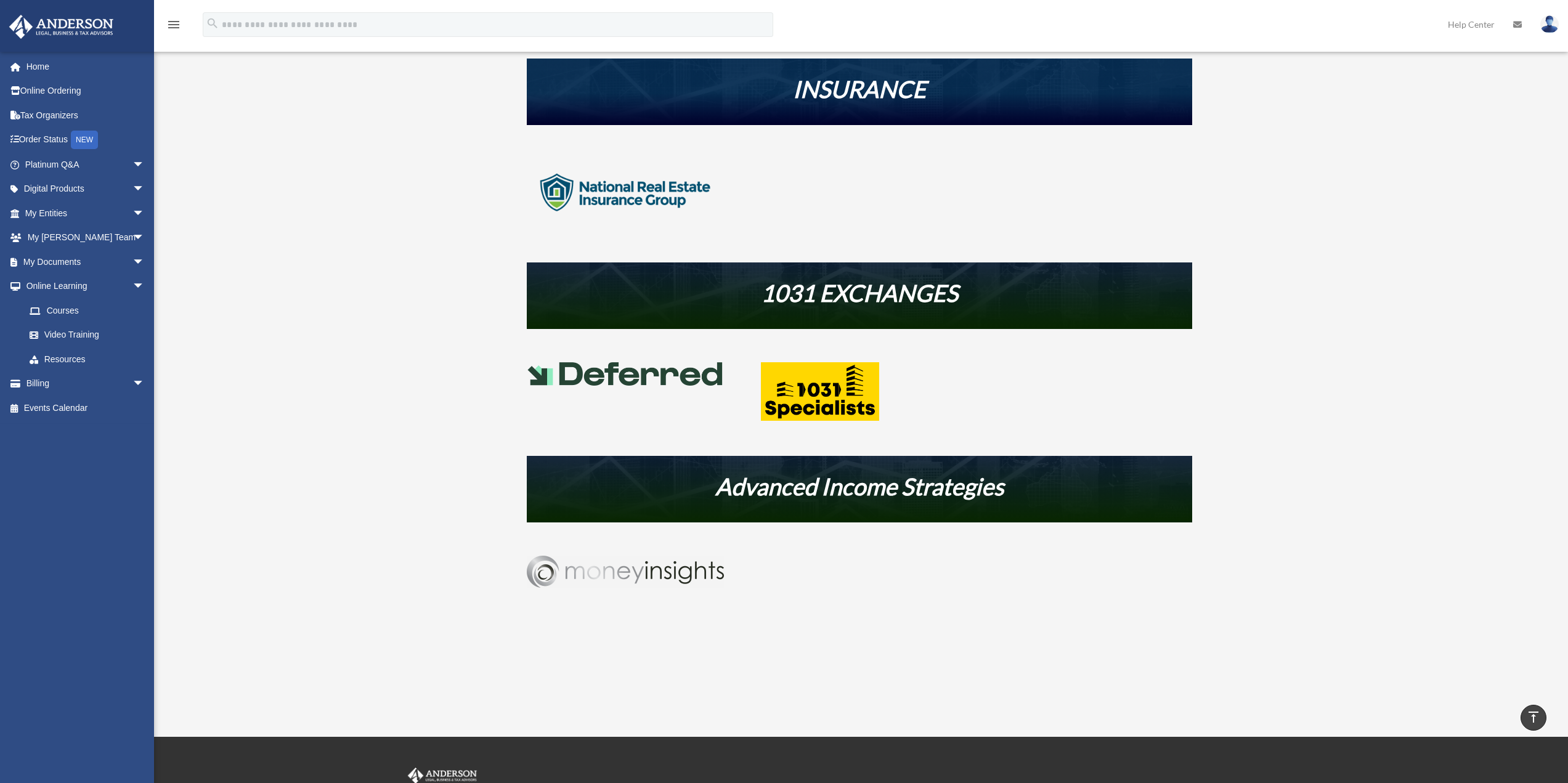
scroll to position [493, 0]
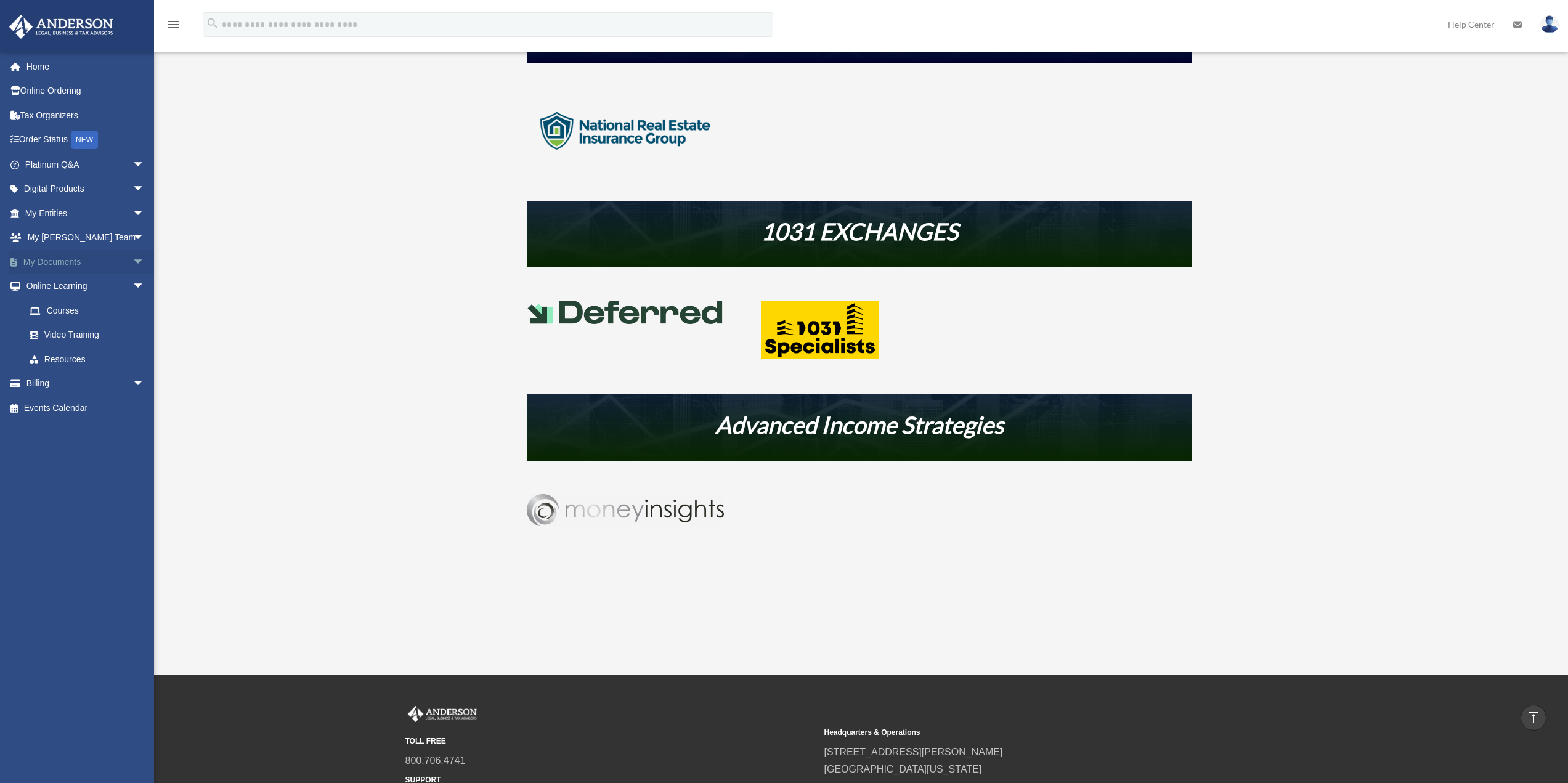
click at [47, 264] on link "My Documents arrow_drop_down" at bounding box center [85, 262] width 155 height 24
click at [74, 242] on link "My [PERSON_NAME] Team arrow_drop_down" at bounding box center [85, 238] width 155 height 24
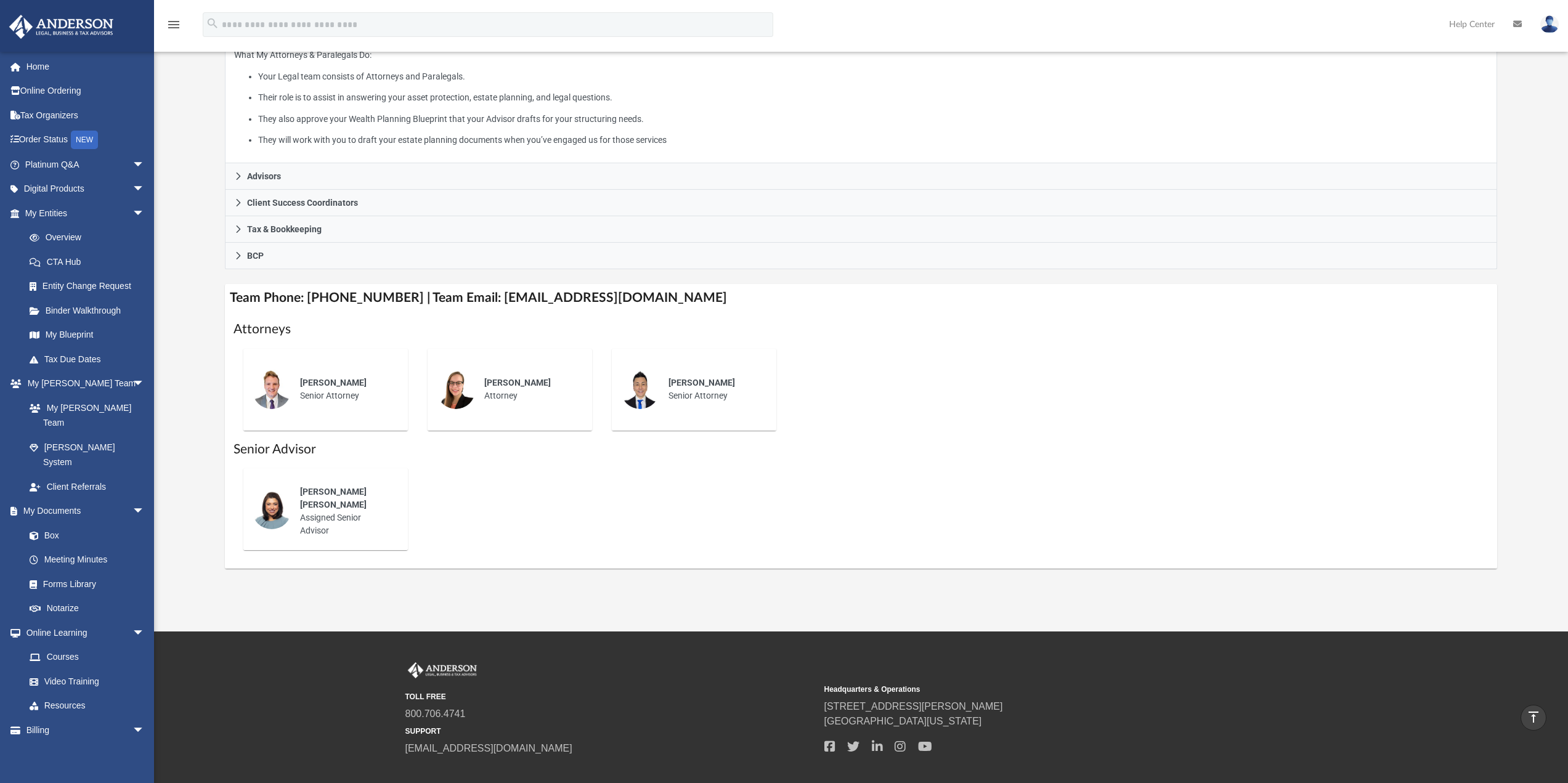
scroll to position [185, 0]
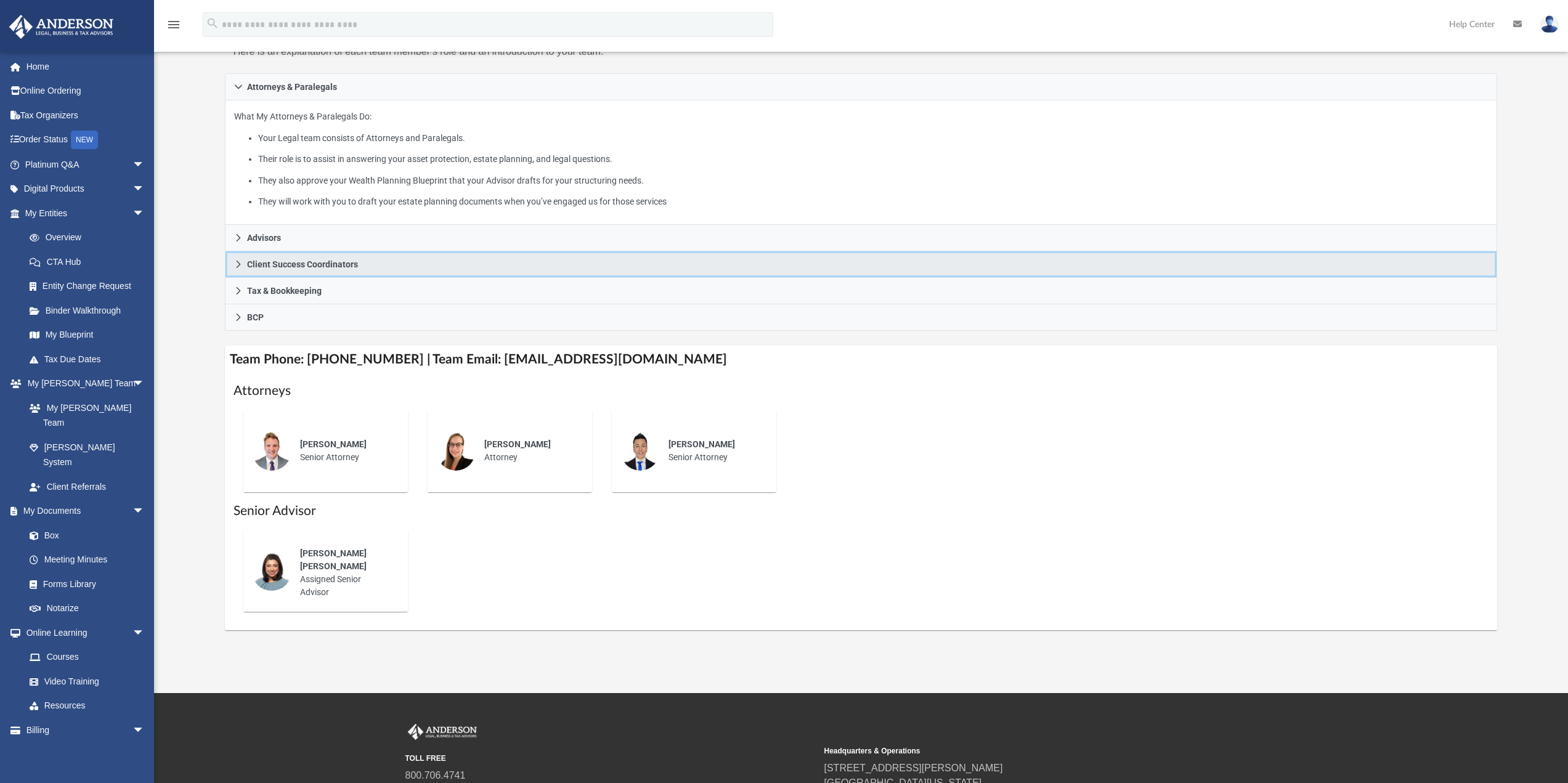
click at [379, 265] on link "Client Success Coordinators" at bounding box center [862, 264] width 1273 height 26
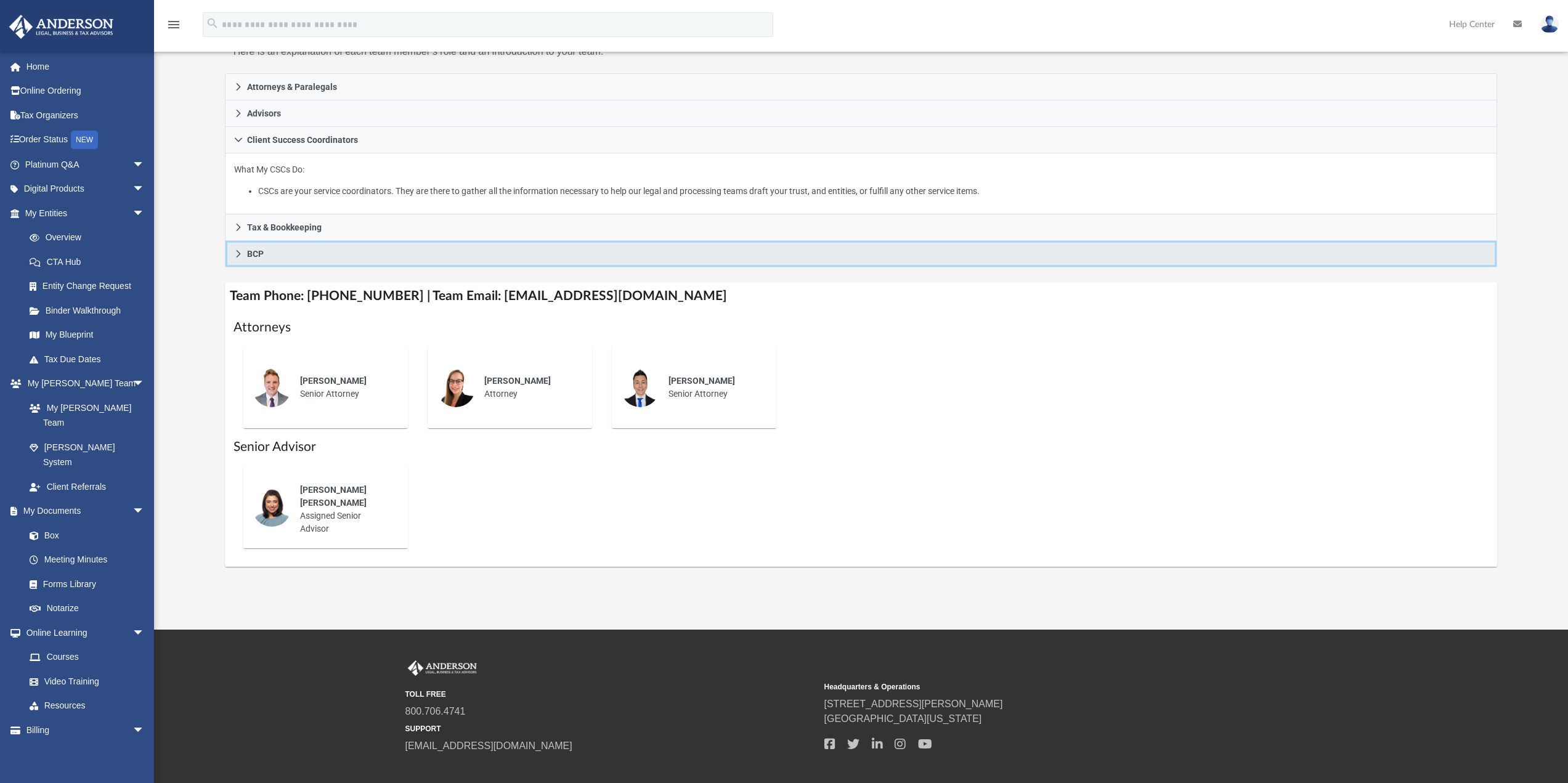
click at [368, 242] on link "BCP" at bounding box center [862, 254] width 1273 height 26
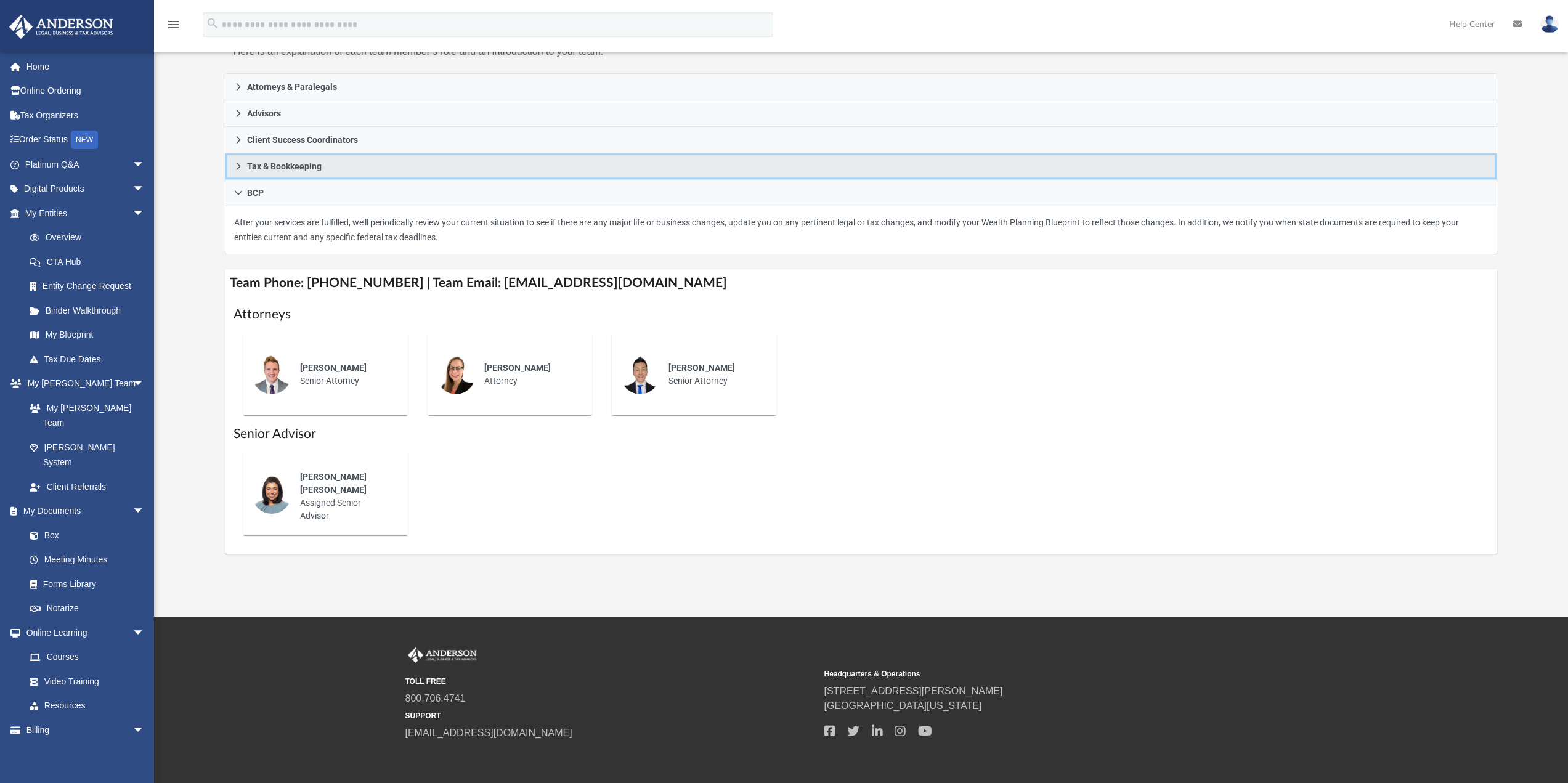
click at [346, 162] on link "Tax & Bookkeeping" at bounding box center [862, 166] width 1273 height 26
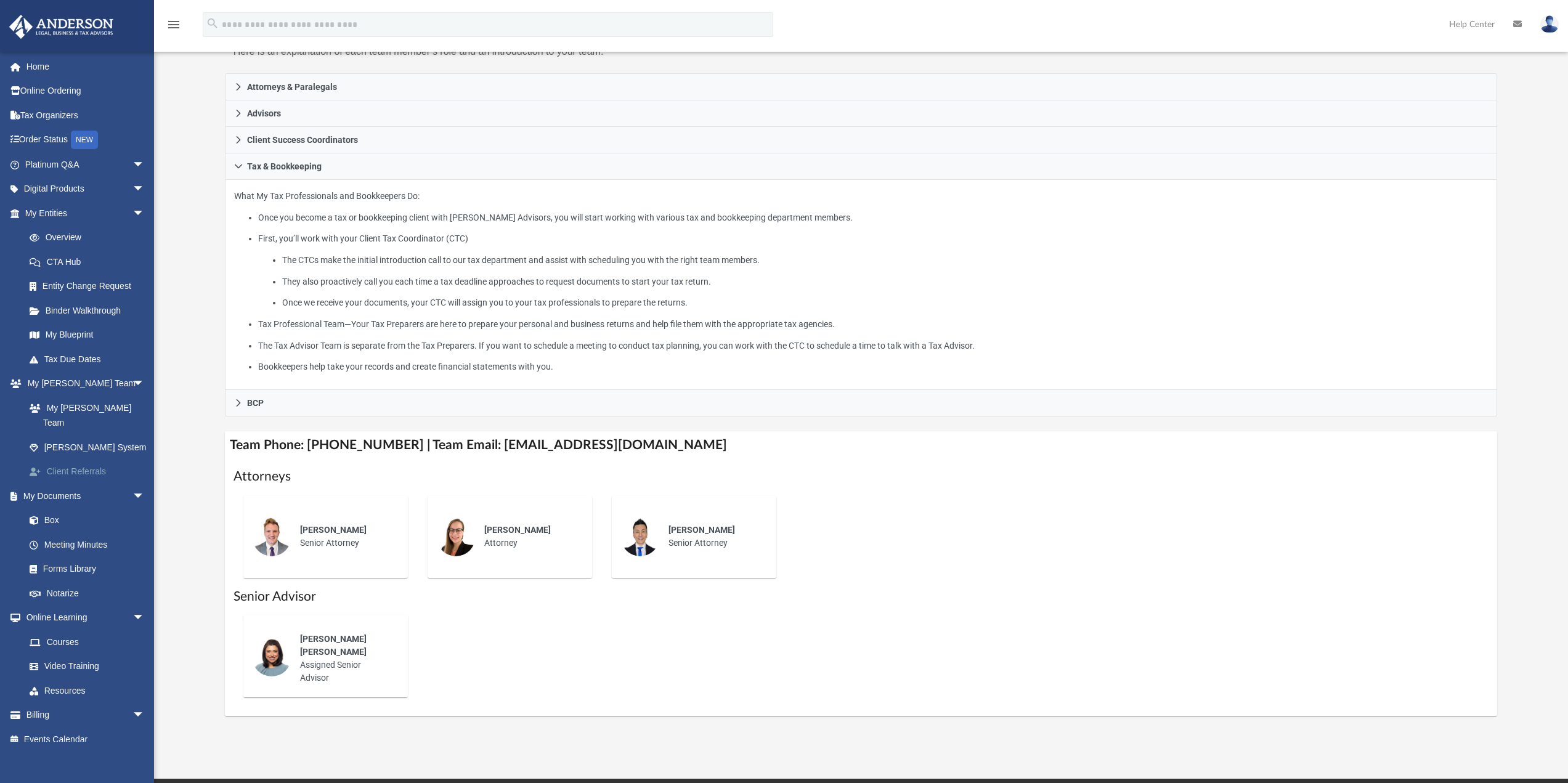
click at [96, 460] on link "Client Referrals" at bounding box center [90, 472] width 146 height 24
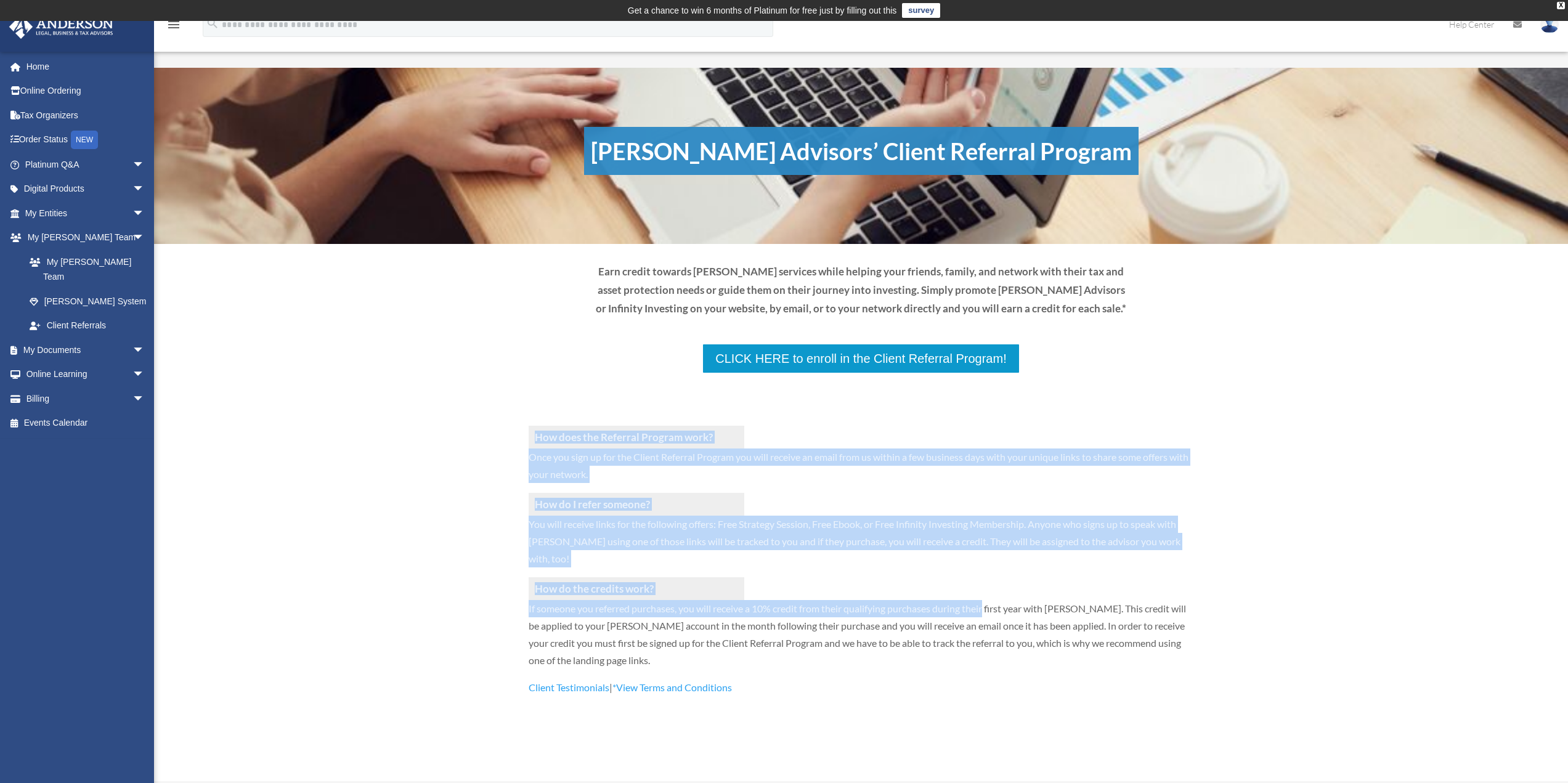
drag, startPoint x: 543, startPoint y: 430, endPoint x: 991, endPoint y: 598, distance: 478.5
click at [989, 596] on div "How does the Referral Program work? Once you sign up for the Client Referral Pr…" at bounding box center [861, 547] width 1414 height 467
click at [991, 600] on p "If someone you referred purchases, you will receive a 10% credit from their qua…" at bounding box center [861, 639] width 665 height 79
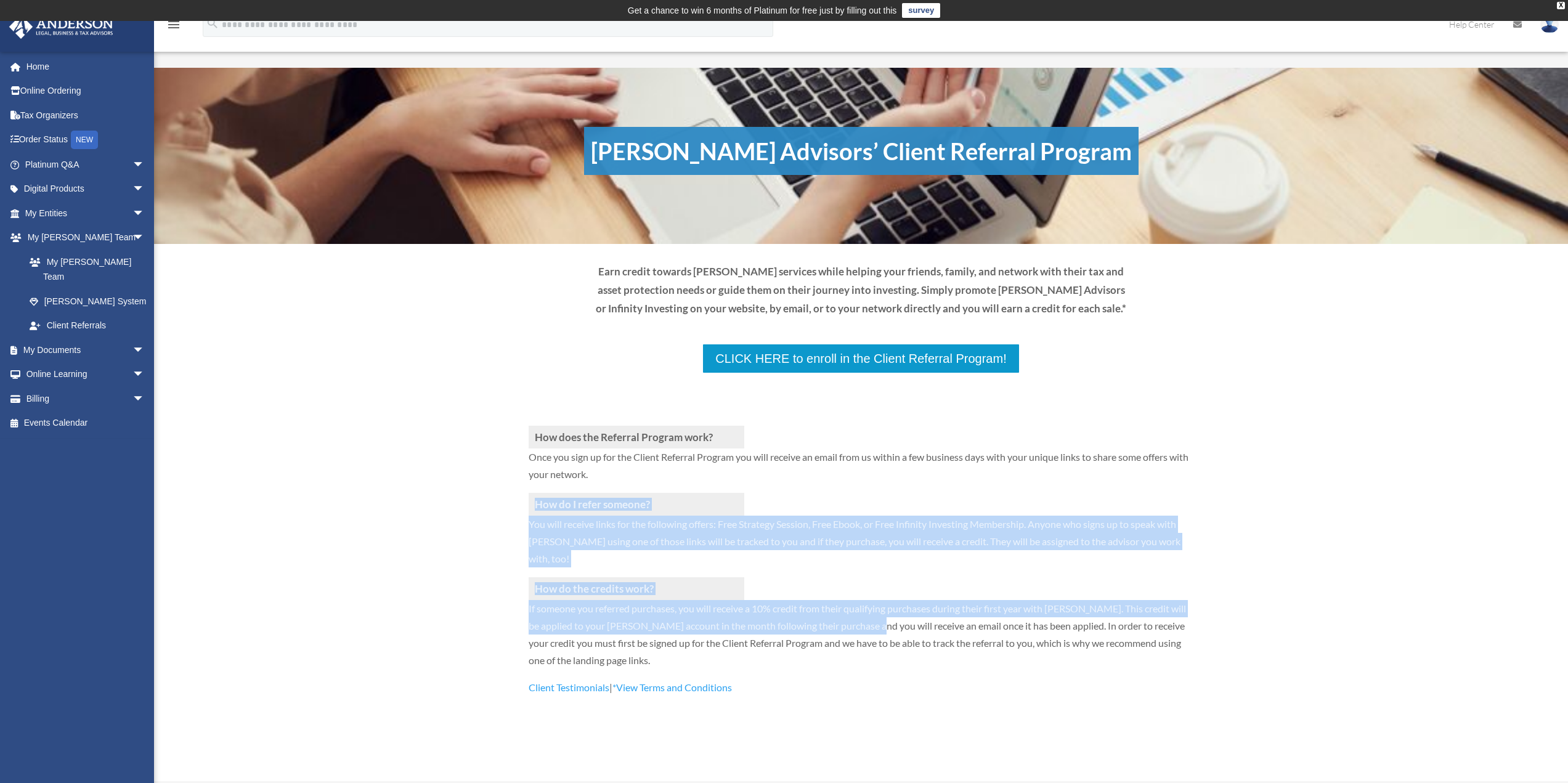
drag, startPoint x: 828, startPoint y: 602, endPoint x: 439, endPoint y: 487, distance: 405.6
click at [466, 498] on div "How does the Referral Program work? Once you sign up for the Client Referral Pr…" at bounding box center [861, 547] width 1414 height 467
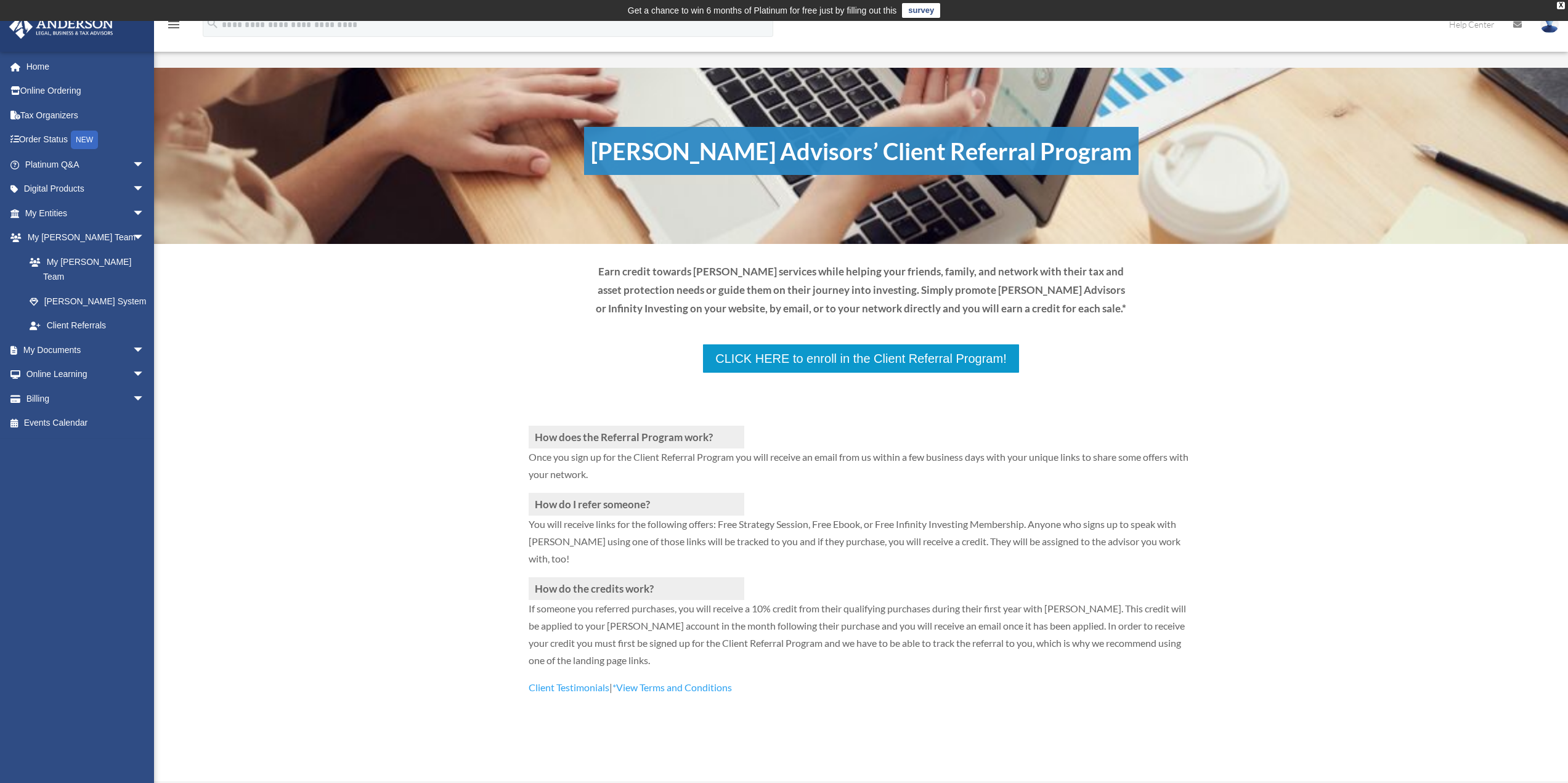
click at [437, 485] on div "How does the Referral Program work? Once you sign up for the Client Referral Pr…" at bounding box center [861, 547] width 1414 height 467
click at [65, 217] on link "My Entities arrow_drop_down" at bounding box center [85, 213] width 155 height 24
click at [80, 192] on link "Digital Products arrow_drop_down" at bounding box center [85, 189] width 155 height 24
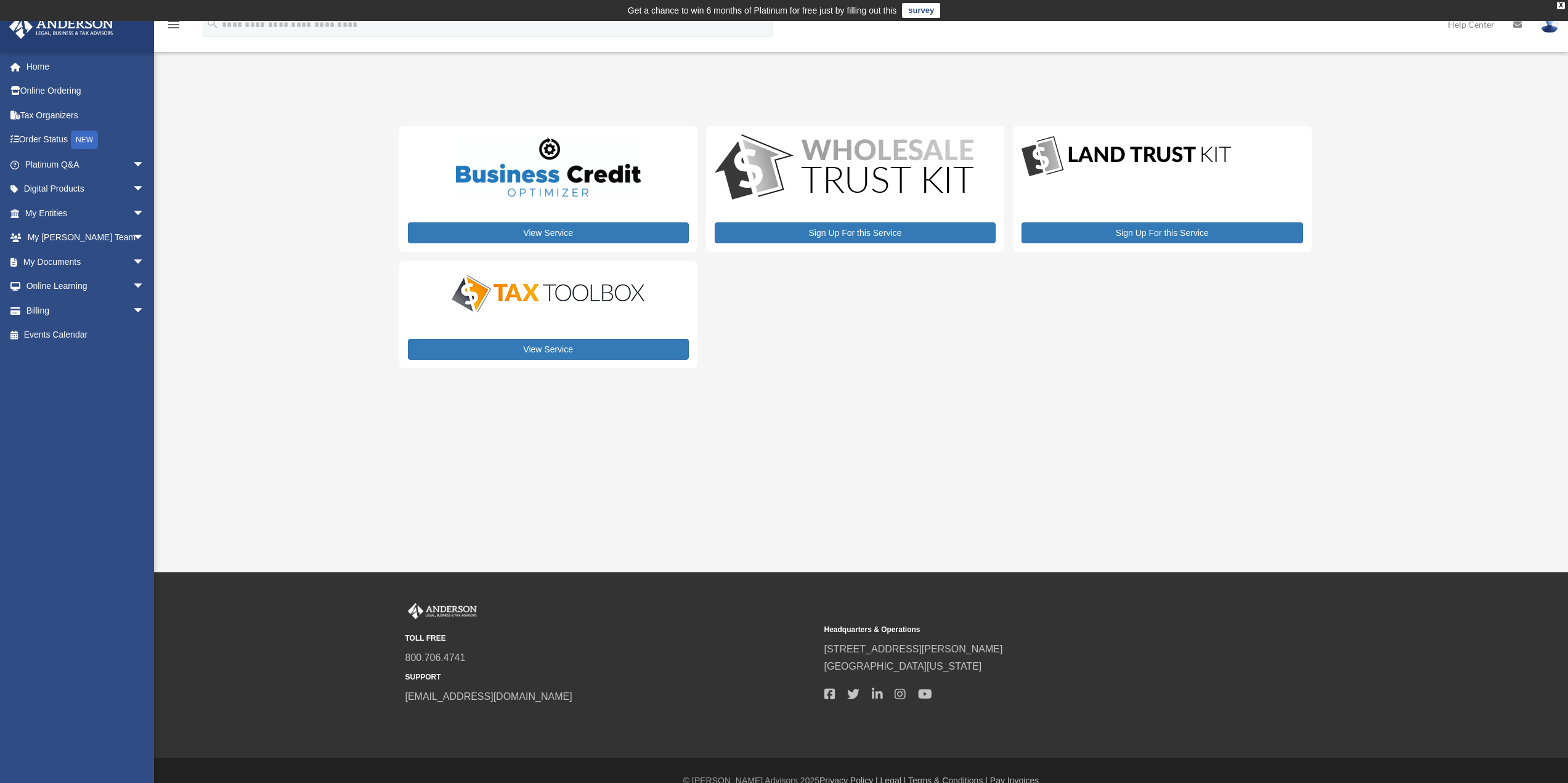
click at [1519, 24] on icon at bounding box center [1517, 24] width 8 height 8
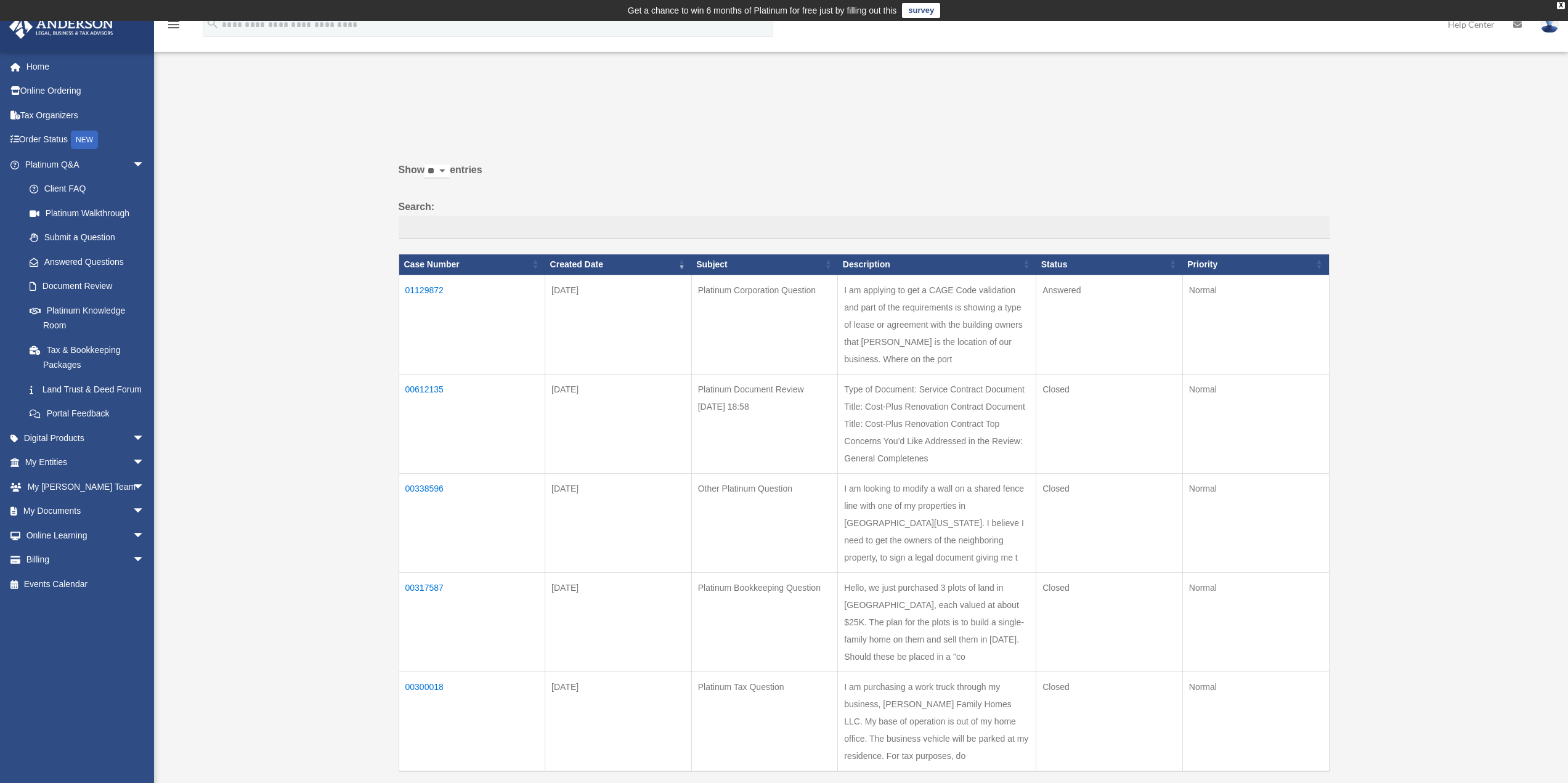
click at [434, 292] on td "01129872" at bounding box center [472, 324] width 147 height 99
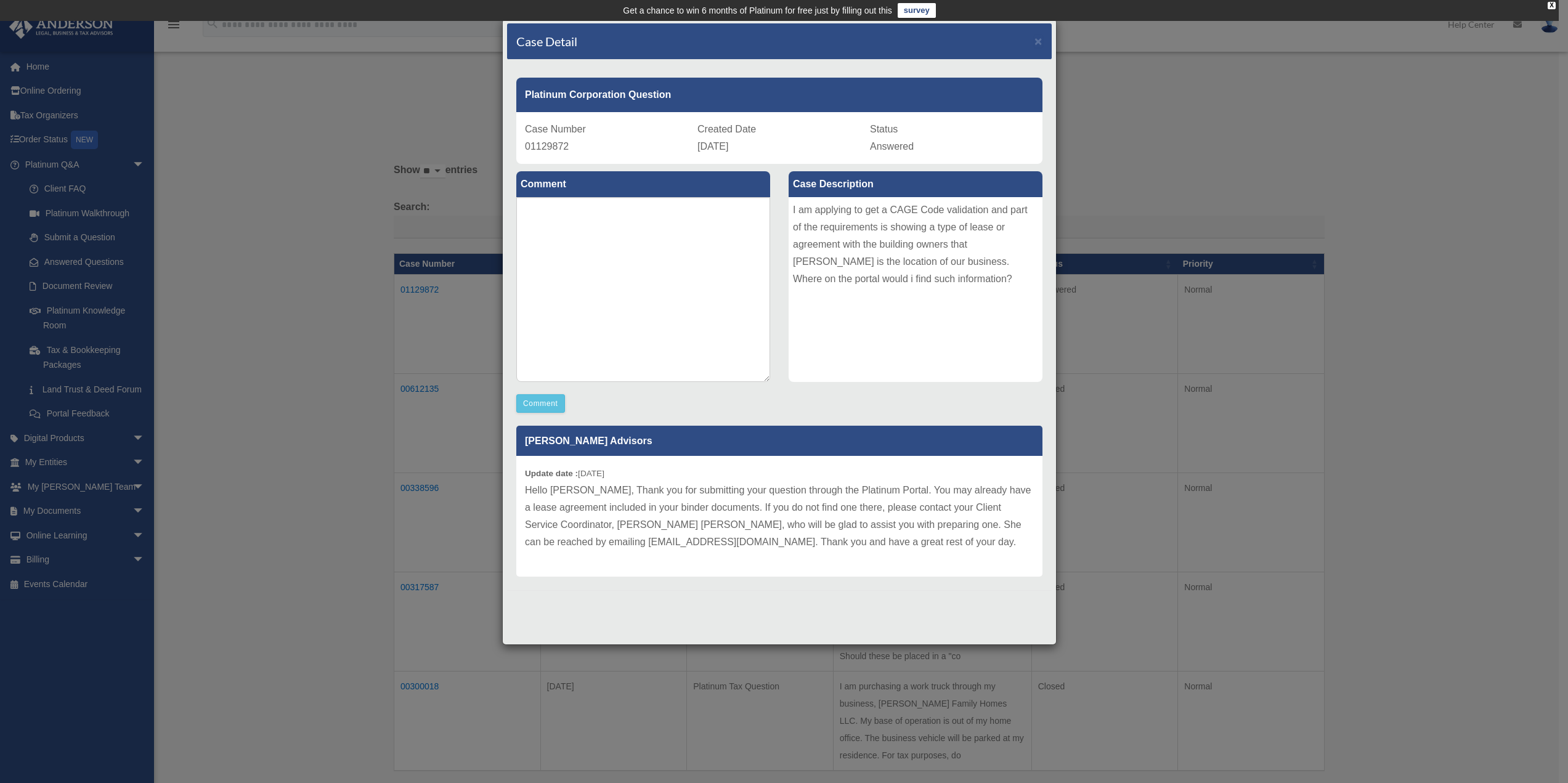
click at [926, 225] on div "I am applying to get a CAGE Code validation and part of the requirements is sho…" at bounding box center [916, 289] width 254 height 185
drag, startPoint x: 574, startPoint y: 494, endPoint x: 941, endPoint y: 489, distance: 367.0
click at [941, 489] on p "Hello [PERSON_NAME], Thank you for submitting your question through the Platinu…" at bounding box center [779, 516] width 509 height 69
click at [941, 489] on p "Hello Anton, Thank you for submitting your question through the Platinum Portal…" at bounding box center [779, 516] width 509 height 69
drag, startPoint x: 953, startPoint y: 493, endPoint x: 535, endPoint y: 492, distance: 418.0
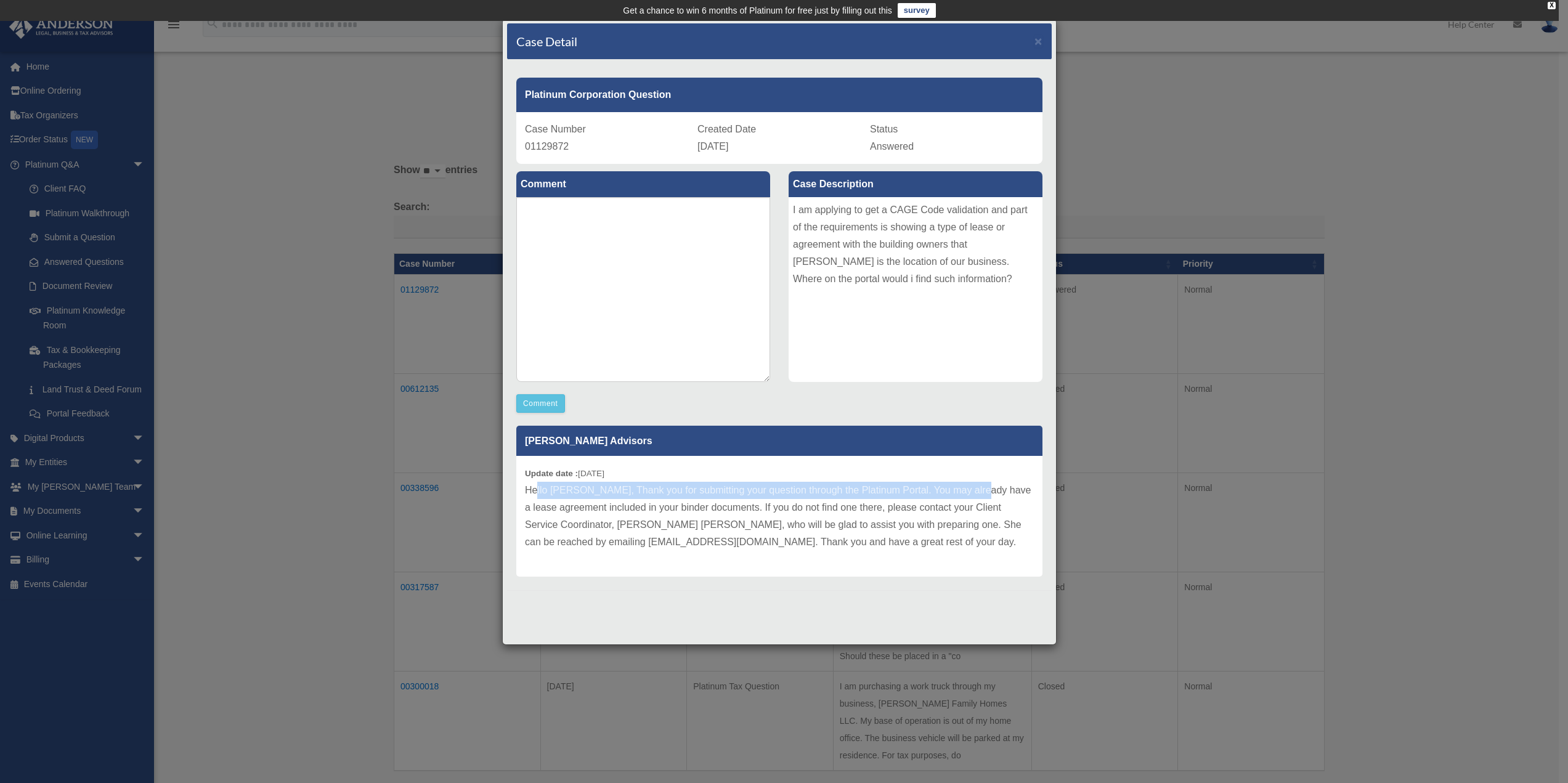
click at [535, 492] on p "Hello Anton, Thank you for submitting your question through the Platinum Portal…" at bounding box center [779, 516] width 509 height 69
click at [535, 492] on p "Hello [PERSON_NAME], Thank you for submitting your question through the Platinu…" at bounding box center [779, 516] width 509 height 69
drag, startPoint x: 535, startPoint y: 492, endPoint x: 809, endPoint y: 508, distance: 274.5
click at [808, 508] on p "Hello [PERSON_NAME], Thank you for submitting your question through the Platinu…" at bounding box center [779, 516] width 509 height 69
click at [809, 508] on p "Hello [PERSON_NAME], Thank you for submitting your question through the Platinu…" at bounding box center [779, 516] width 509 height 69
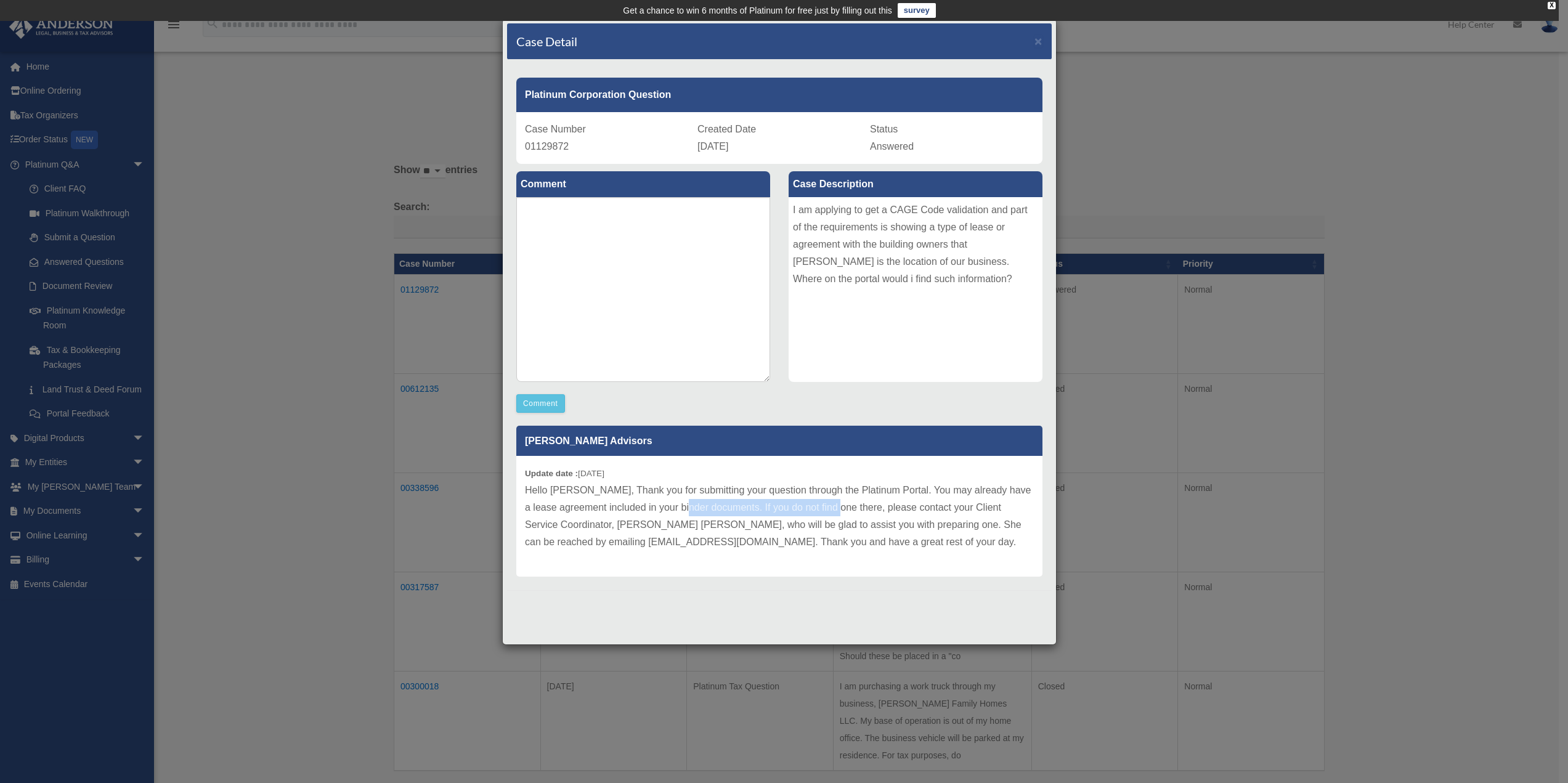
drag, startPoint x: 824, startPoint y: 505, endPoint x: 687, endPoint y: 516, distance: 137.4
click at [687, 516] on p "Hello [PERSON_NAME], Thank you for submitting your question through the Platinu…" at bounding box center [779, 516] width 509 height 69
click at [548, 528] on p "Hello [PERSON_NAME], Thank you for submitting your question through the Platinu…" at bounding box center [779, 516] width 509 height 69
drag, startPoint x: 643, startPoint y: 526, endPoint x: 925, endPoint y: 503, distance: 282.9
click at [925, 503] on p "Hello [PERSON_NAME], Thank you for submitting your question through the Platinu…" at bounding box center [779, 516] width 509 height 69
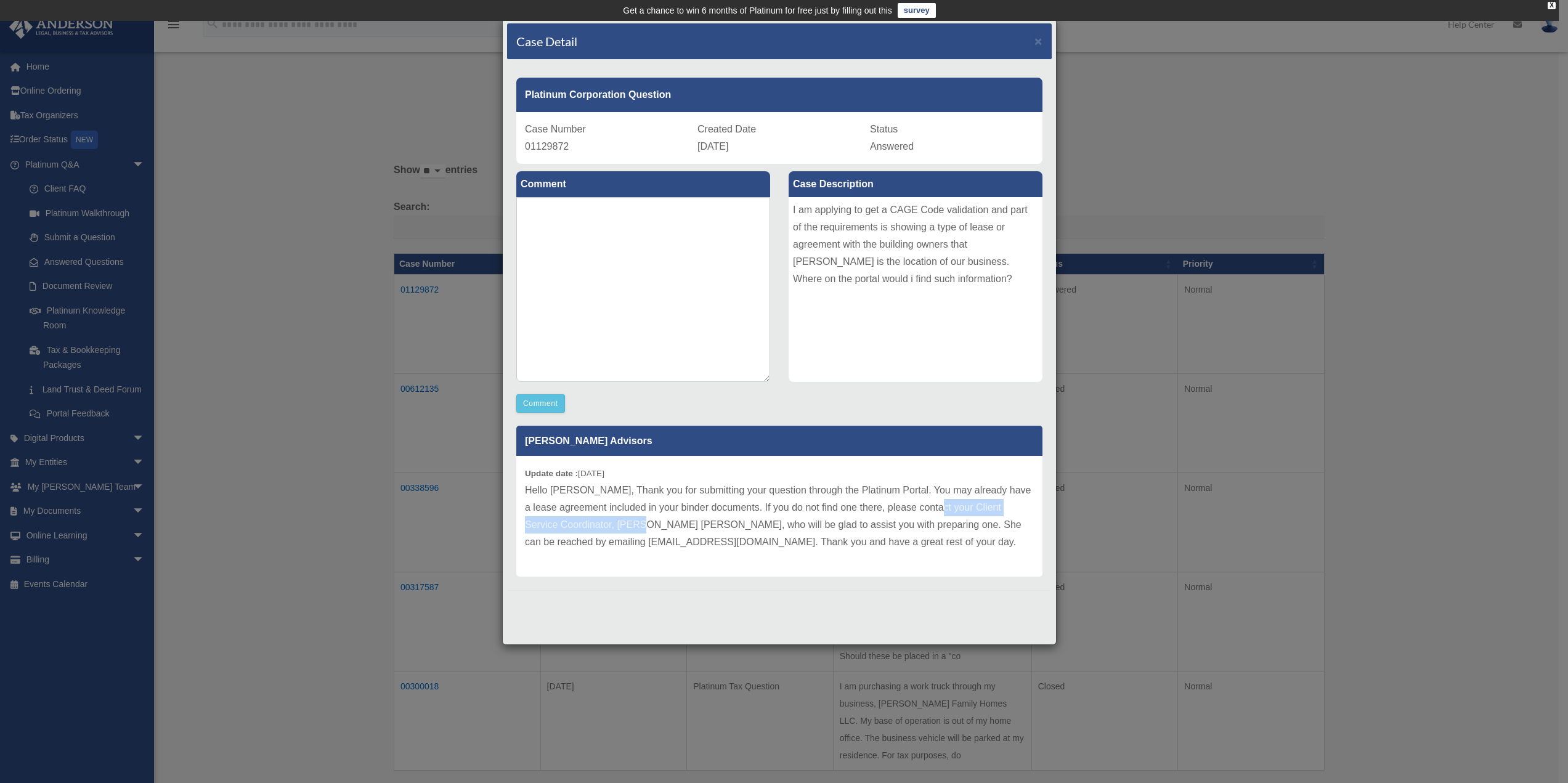
copy p "Client Service Coordinator, Nerissa Sam,"
click at [267, 462] on div "Case Detail × Platinum Corporation Question Case Number 01129872 Created Date O…" at bounding box center [784, 391] width 1568 height 783
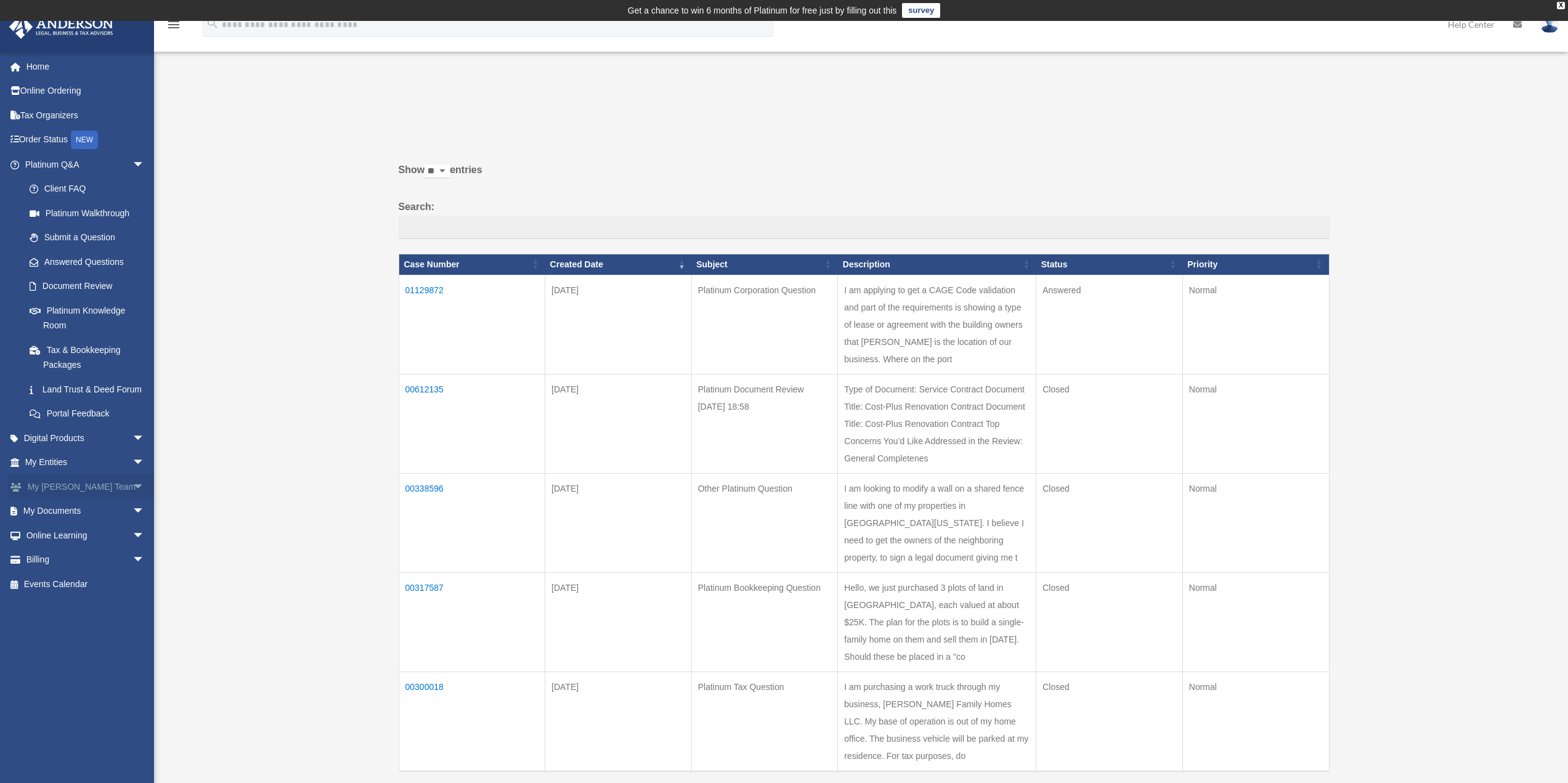
click at [79, 499] on link "My Anderson Team arrow_drop_down" at bounding box center [85, 487] width 155 height 24
click at [414, 289] on td "01129872" at bounding box center [472, 324] width 147 height 99
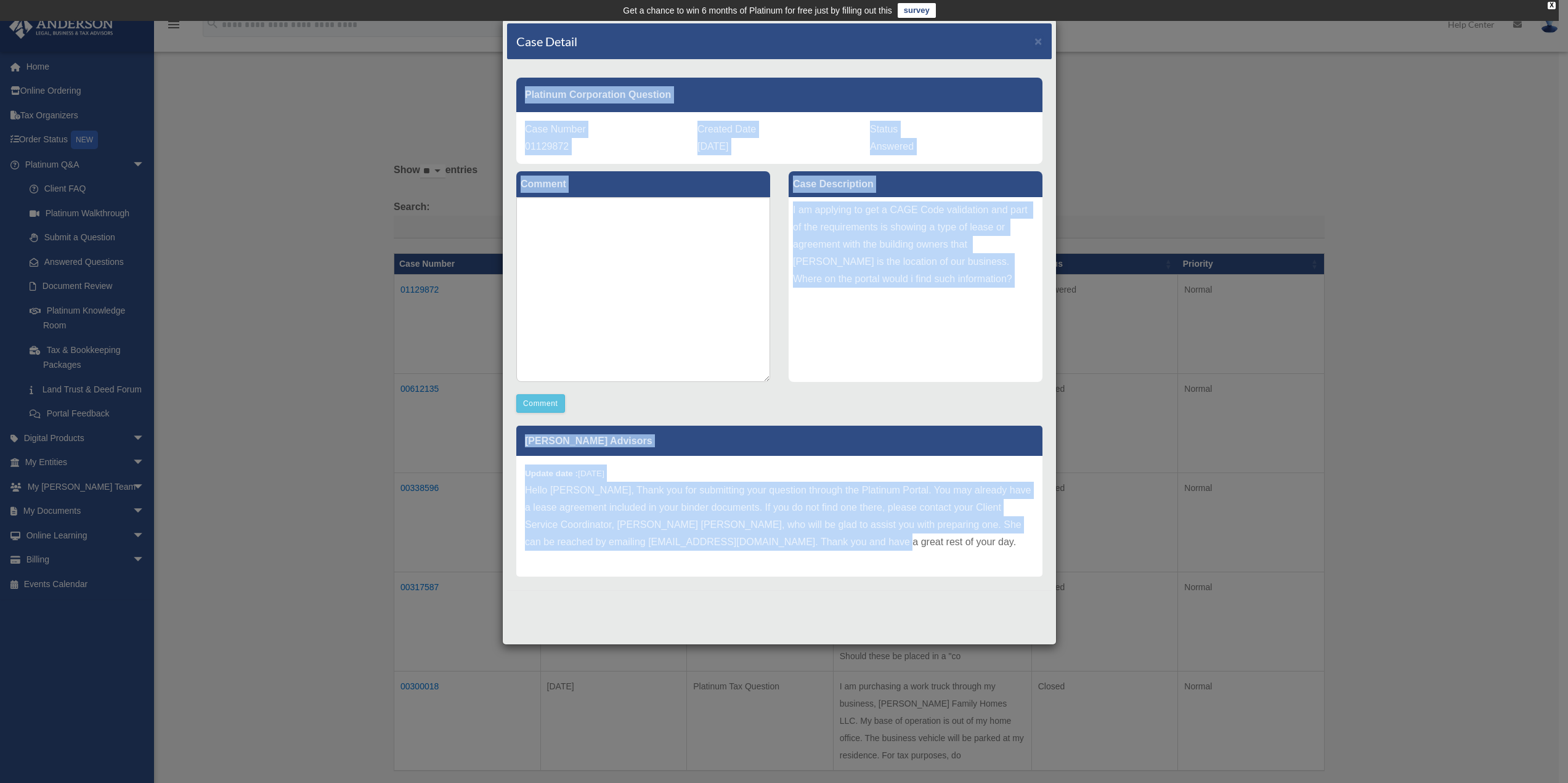
drag, startPoint x: 845, startPoint y: 544, endPoint x: 460, endPoint y: 90, distance: 595.3
click at [460, 90] on div "Case Detail × Platinum Corporation Question Case Number 01129872 Created Date […" at bounding box center [784, 391] width 1568 height 783
copy div "Platinum Corporation Question Case Number 01129872 Created Date [DATE] Status A…"
click at [75, 535] on div "Case Detail × Platinum Corporation Question Case Number 01129872 Created Date […" at bounding box center [784, 391] width 1568 height 783
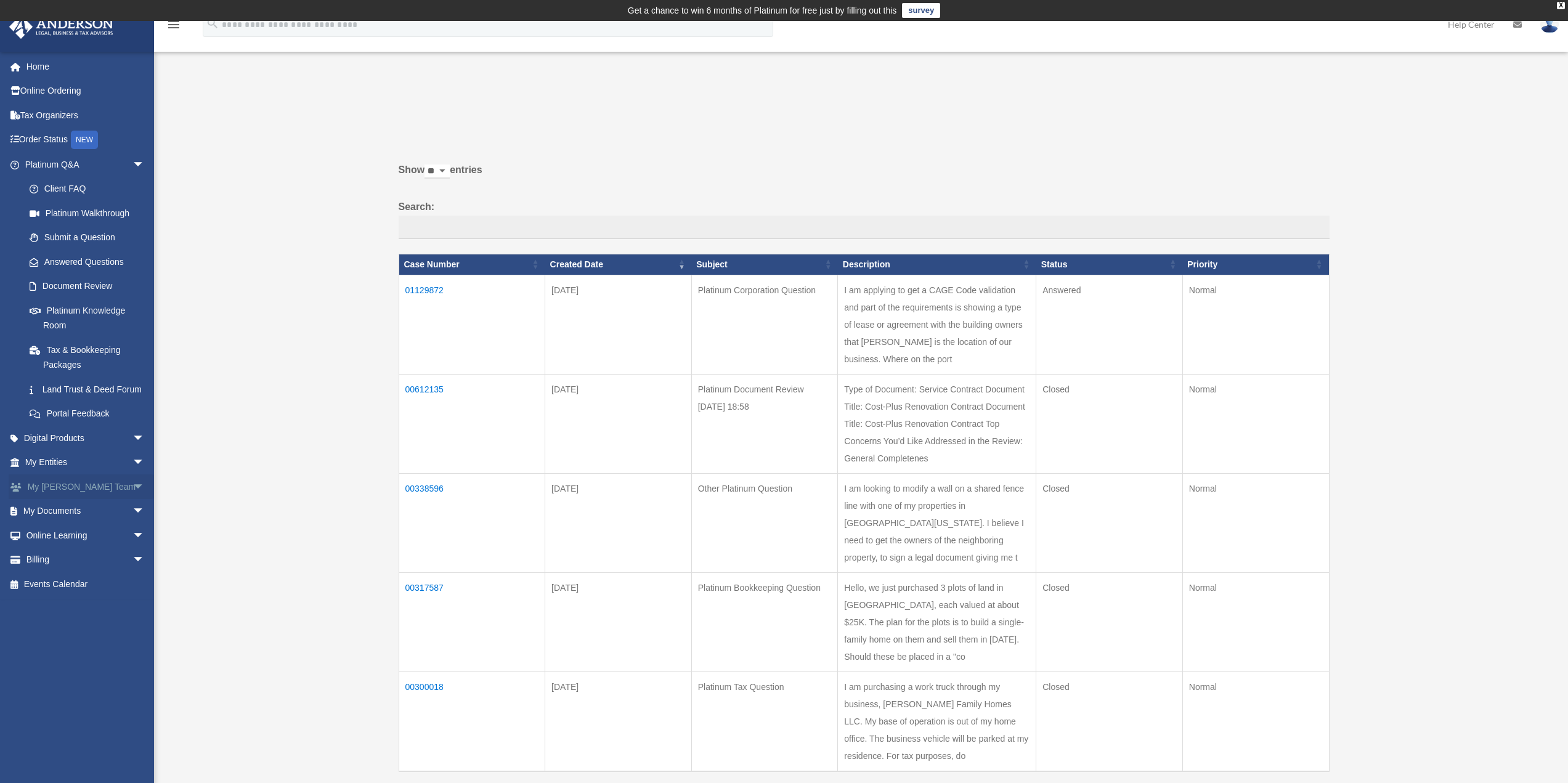
click at [67, 499] on link "My [PERSON_NAME] Team arrow_drop_down" at bounding box center [85, 487] width 155 height 24
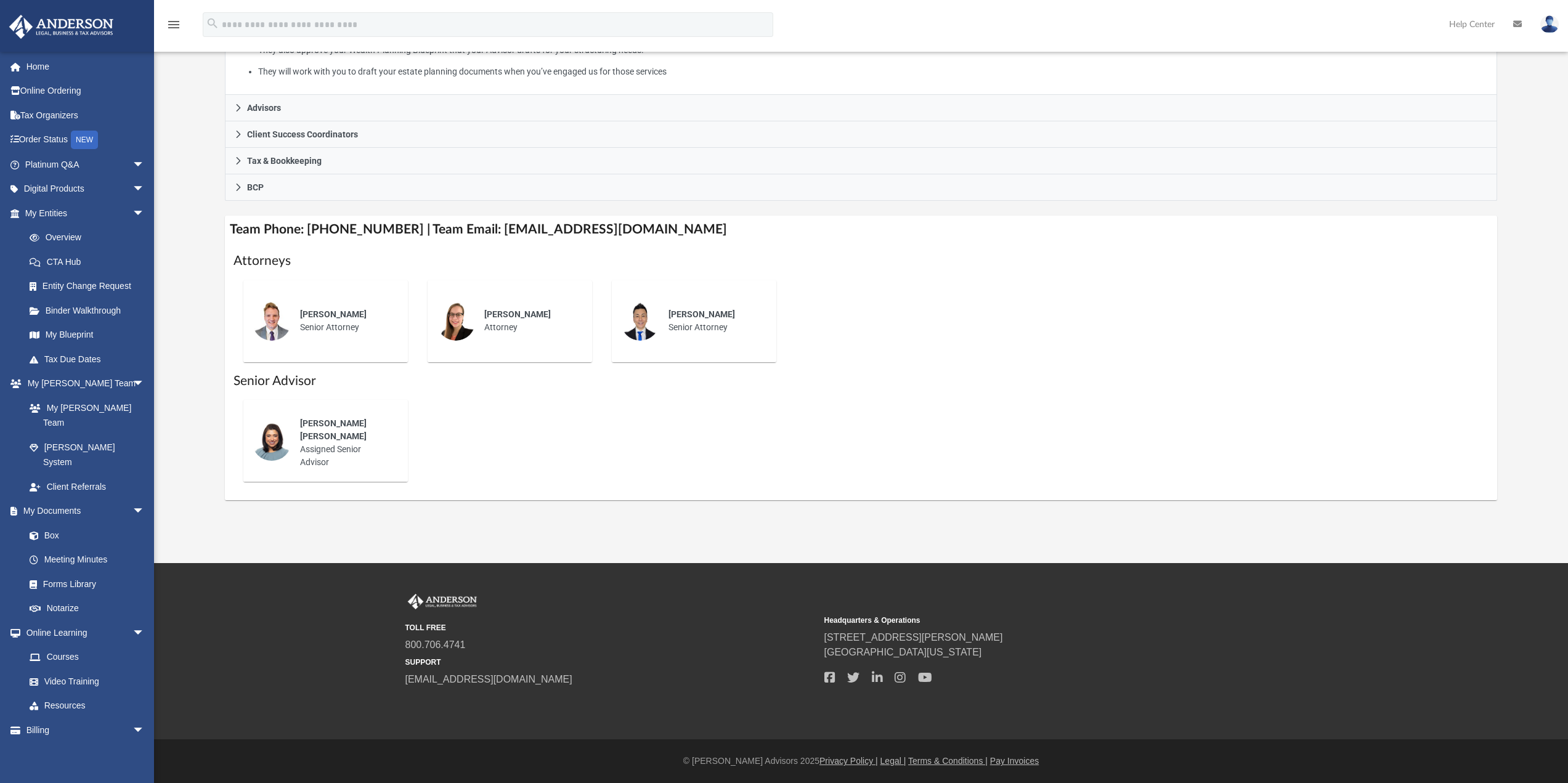
scroll to position [316, 0]
click at [308, 440] on div "Nerissa Sam Assigned Senior Advisor" at bounding box center [345, 442] width 108 height 69
click at [273, 440] on img at bounding box center [271, 440] width 39 height 39
drag, startPoint x: 367, startPoint y: 437, endPoint x: 337, endPoint y: 432, distance: 30.4
click at [359, 435] on div "Nerissa Sam" at bounding box center [345, 429] width 90 height 26
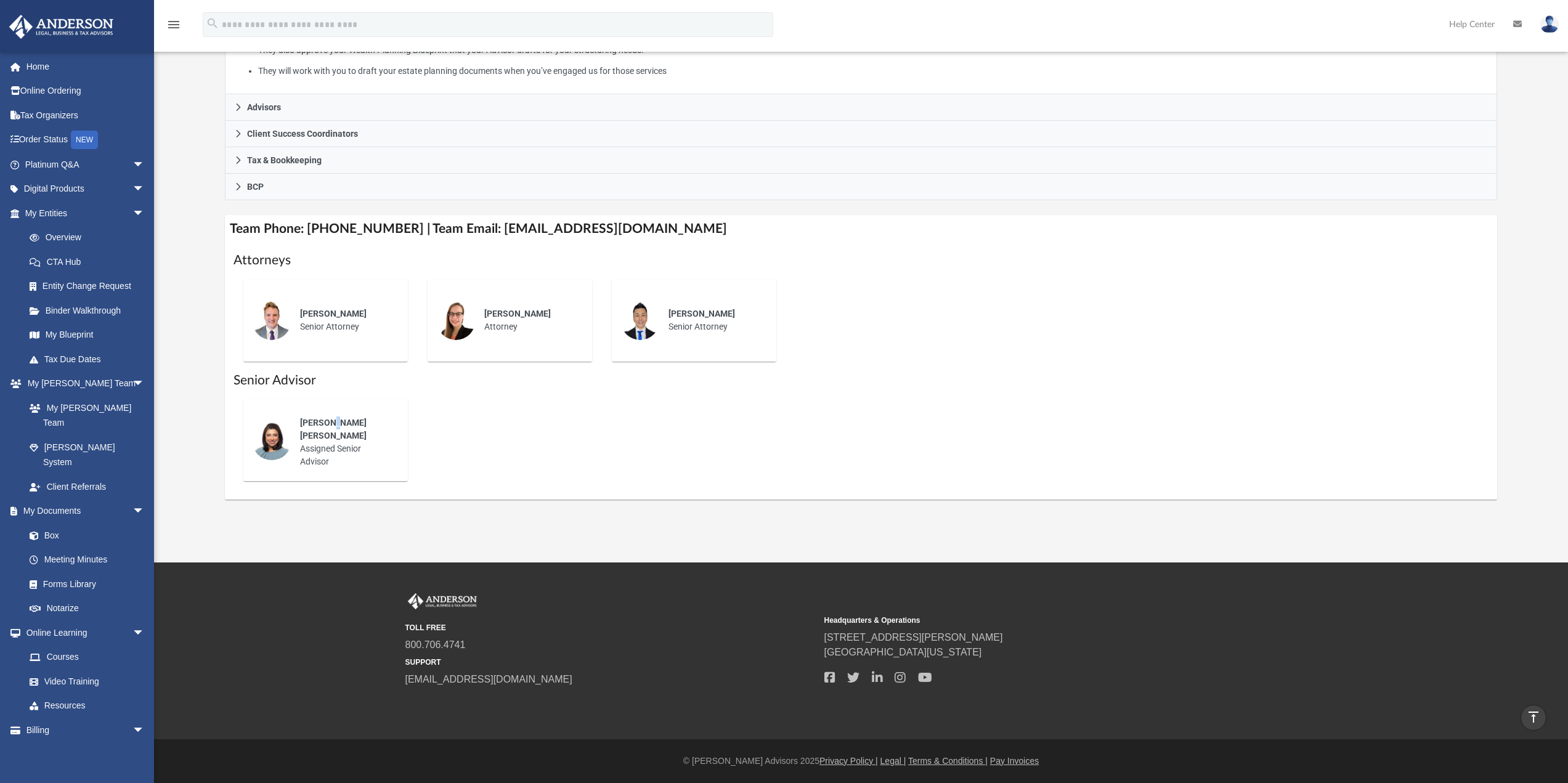
drag, startPoint x: 327, startPoint y: 430, endPoint x: 319, endPoint y: 430, distance: 8.0
click at [325, 430] on span "Nerissa Sam" at bounding box center [334, 429] width 67 height 23
click at [326, 446] on div "Nerissa Sam Assigned Senior Advisor" at bounding box center [345, 442] width 108 height 69
click at [334, 453] on div "Nerissa Sam Assigned Senior Advisor" at bounding box center [345, 442] width 108 height 69
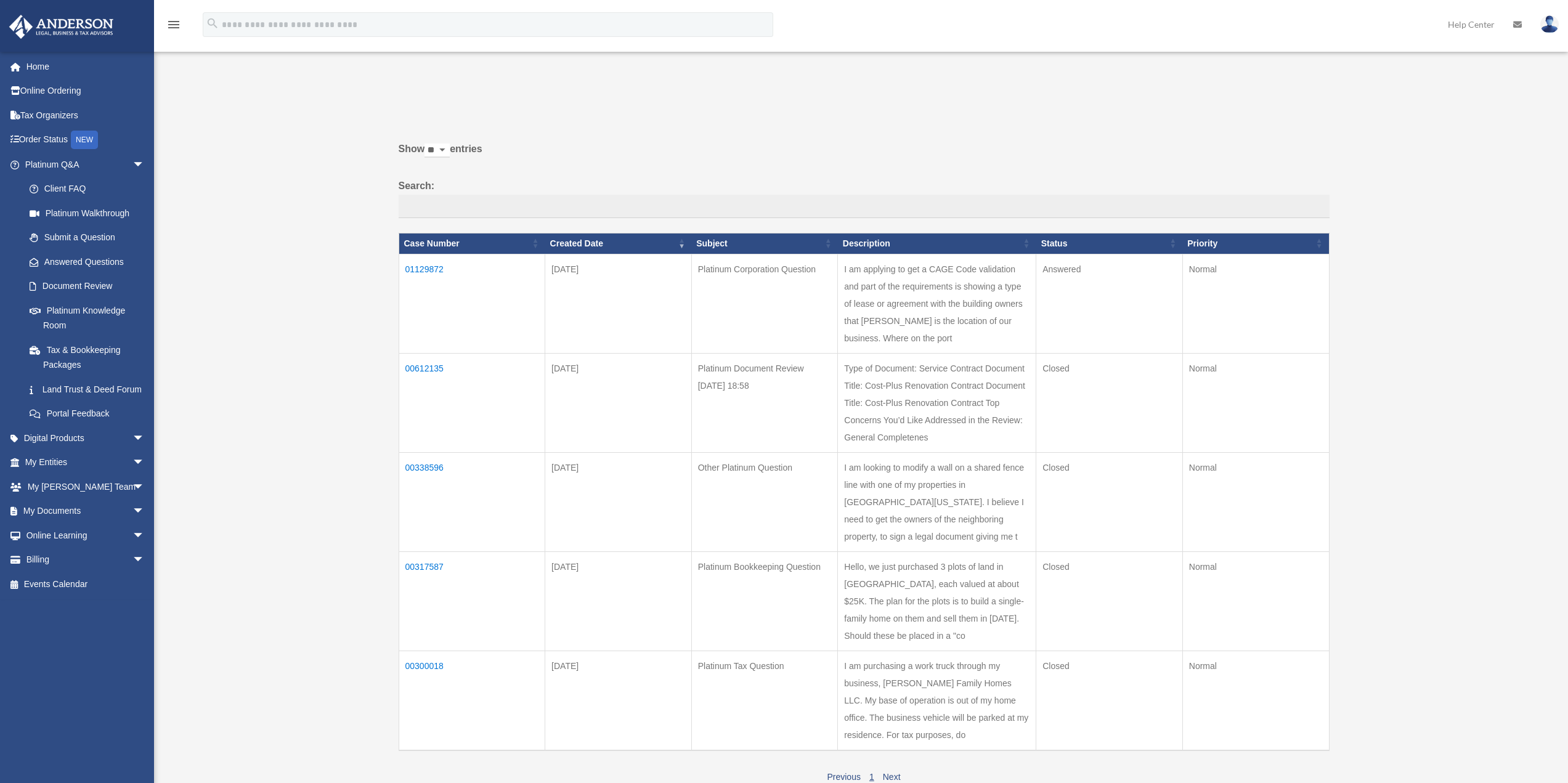
click at [430, 264] on td "01129872" at bounding box center [472, 303] width 147 height 99
